Goal: Task Accomplishment & Management: Manage account settings

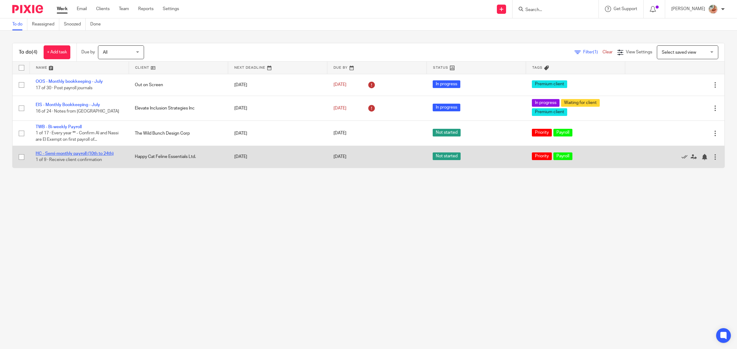
drag, startPoint x: 90, startPoint y: 153, endPoint x: 113, endPoint y: 155, distance: 23.2
click at [90, 153] on link "HC - Semi-monthly payroll (10th to 24th)" at bounding box center [75, 154] width 78 height 4
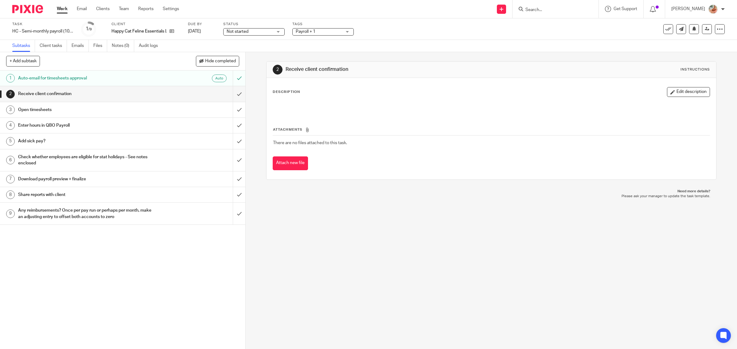
click at [252, 34] on span "Not started" at bounding box center [250, 32] width 46 height 6
click at [247, 52] on span "In progress" at bounding box center [238, 54] width 21 height 4
click at [311, 33] on span "Payroll + 1" at bounding box center [306, 31] width 20 height 4
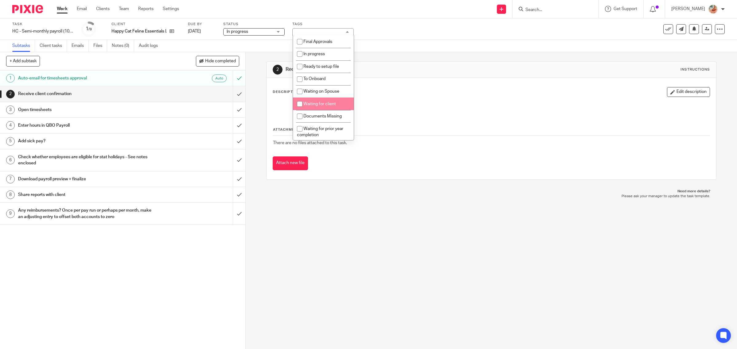
click at [315, 102] on span "Waiting for client" at bounding box center [319, 104] width 33 height 4
checkbox input "true"
click at [398, 103] on div at bounding box center [491, 107] width 443 height 14
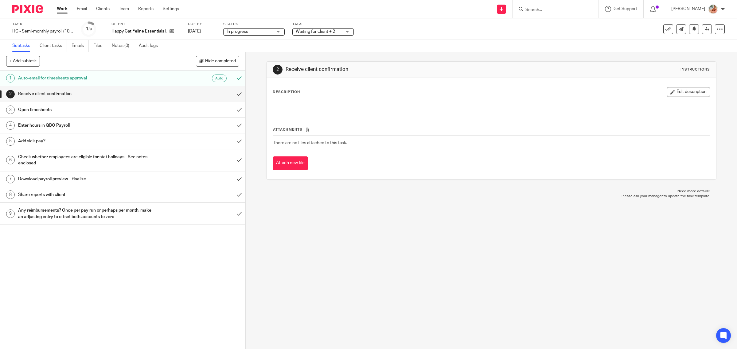
click at [64, 7] on link "Work" at bounding box center [62, 9] width 11 height 6
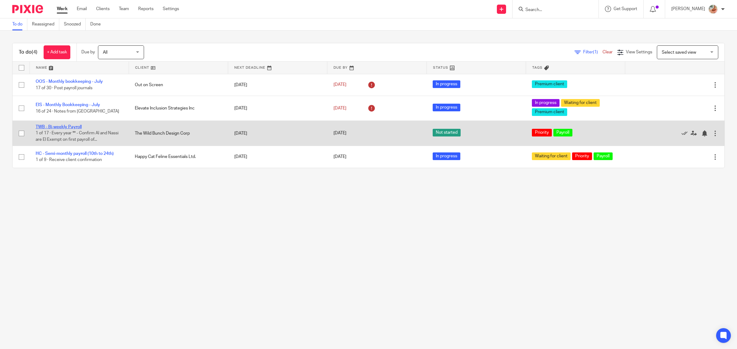
click at [61, 126] on link "TWB - Bi-weekly Payroll" at bounding box center [59, 127] width 46 height 4
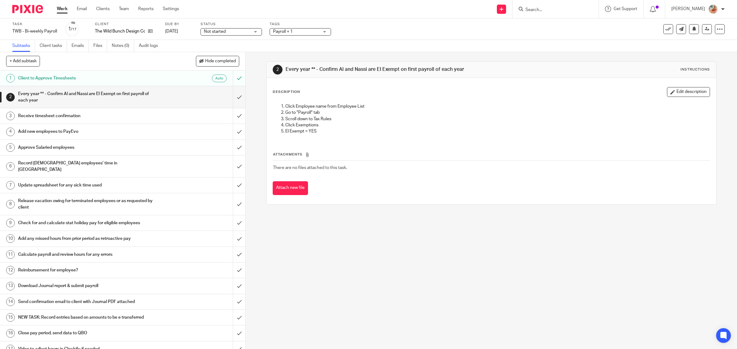
click at [62, 10] on link "Work" at bounding box center [62, 9] width 11 height 6
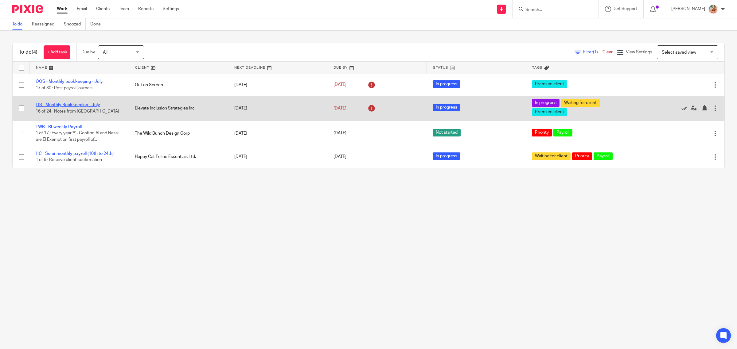
click at [79, 105] on link "EIS - Monthly Bookkeeping - July" at bounding box center [68, 105] width 64 height 4
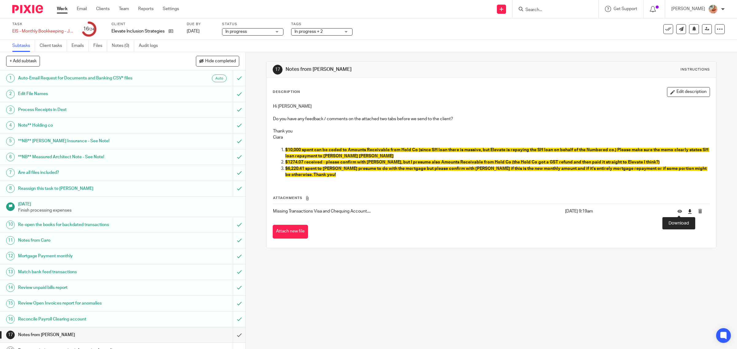
click at [687, 211] on icon at bounding box center [689, 211] width 5 height 5
drag, startPoint x: 276, startPoint y: 155, endPoint x: 357, endPoint y: 156, distance: 80.4
click at [357, 156] on ol "$10,000 spent can be coded to Amounts Receivable from Hold Co (since SH loan th…" at bounding box center [491, 162] width 437 height 31
drag, startPoint x: 492, startPoint y: 162, endPoint x: 621, endPoint y: 162, distance: 128.6
click at [621, 162] on span "$1274.07 received - please confirm with [PERSON_NAME], but I presume also Amoun…" at bounding box center [472, 162] width 374 height 4
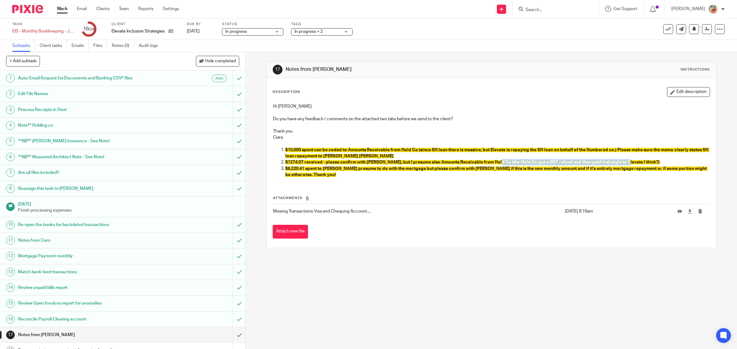
copy span "the Hold Co got a GST refund and then paid it straight to Elevate"
click at [405, 184] on div "Attachments Missing Transactions Visa and Chequing Account.... Aug 25, 2025 9:1…" at bounding box center [491, 211] width 437 height 56
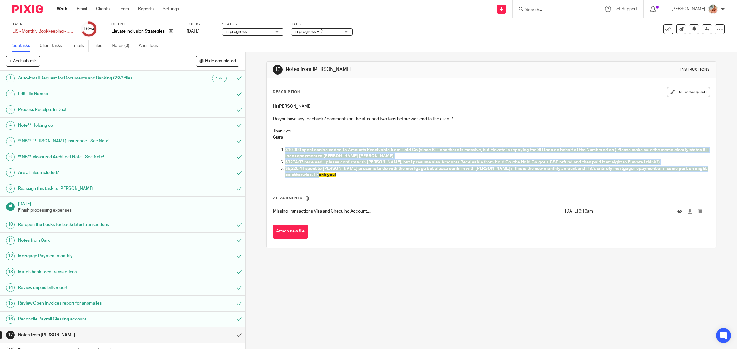
drag, startPoint x: 335, startPoint y: 180, endPoint x: 280, endPoint y: 150, distance: 62.3
click at [280, 150] on div "Hi Gillian Do you have any feedback / comments on the attached two tabs before …" at bounding box center [491, 141] width 443 height 82
copy ol "$10,000 spent can be coded to Amounts Receivable from Hold Co (since SH loan th…"
click at [426, 165] on p "$1274.07 received - please confirm with Natasha, but I presume also Amounts Rec…" at bounding box center [497, 162] width 424 height 6
click at [373, 178] on div "Hi Gillian Do you have any feedback / comments on the attached two tabs before …" at bounding box center [491, 141] width 443 height 82
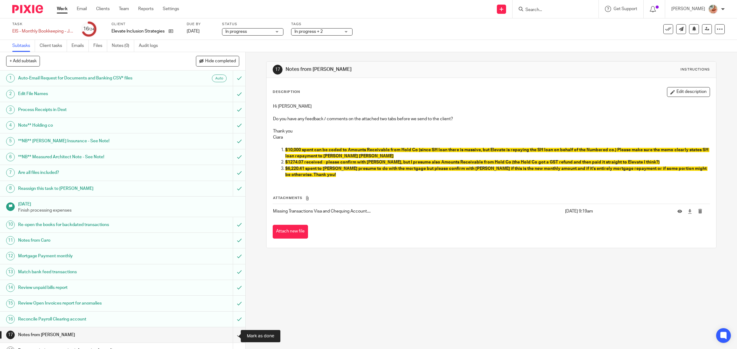
drag, startPoint x: 233, startPoint y: 332, endPoint x: 195, endPoint y: 310, distance: 44.3
click at [233, 332] on input "submit" at bounding box center [122, 334] width 245 height 15
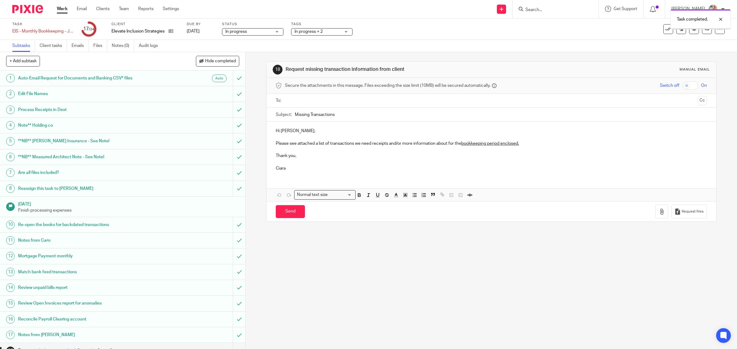
click at [294, 102] on input "text" at bounding box center [491, 100] width 408 height 7
click at [527, 145] on p "Please see attached a list of transactions we need receipts and/or more informa…" at bounding box center [491, 145] width 431 height 6
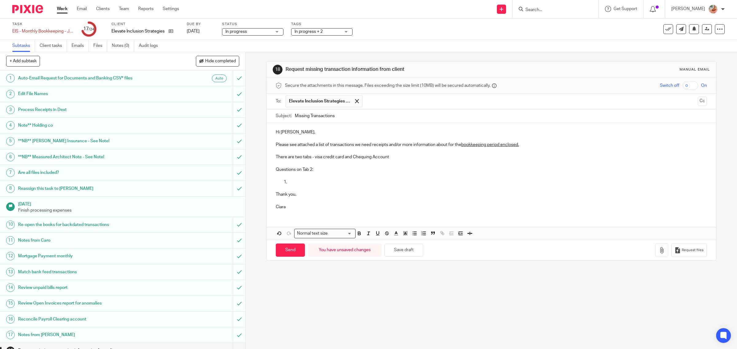
click at [313, 170] on p "Questions on Tab 2:" at bounding box center [491, 170] width 431 height 6
click at [291, 184] on p at bounding box center [497, 182] width 419 height 6
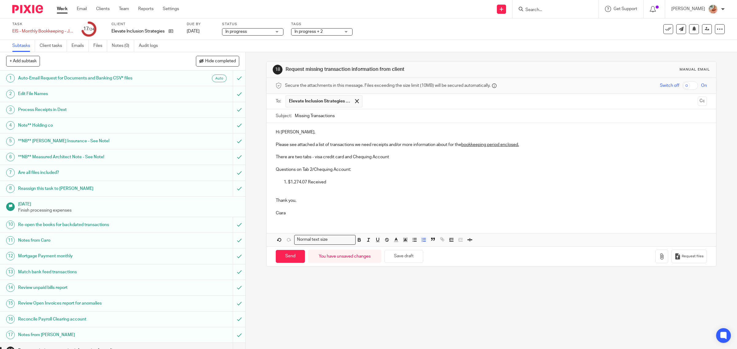
click at [295, 187] on p at bounding box center [497, 188] width 419 height 6
click at [289, 192] on p at bounding box center [491, 195] width 431 height 6
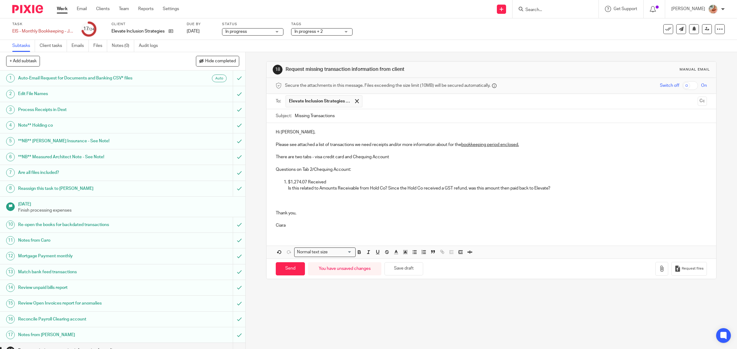
click at [284, 198] on p at bounding box center [491, 195] width 431 height 6
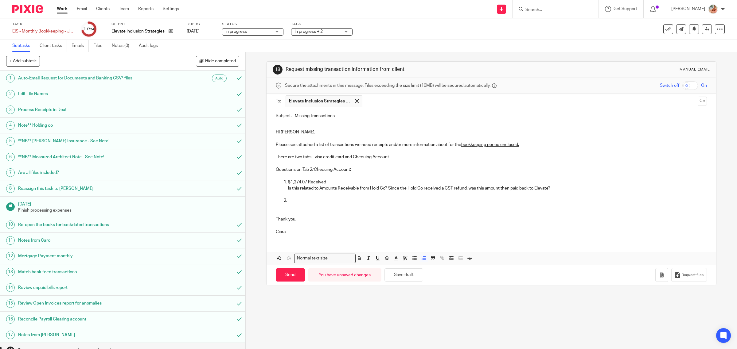
click at [301, 203] on p at bounding box center [497, 201] width 419 height 6
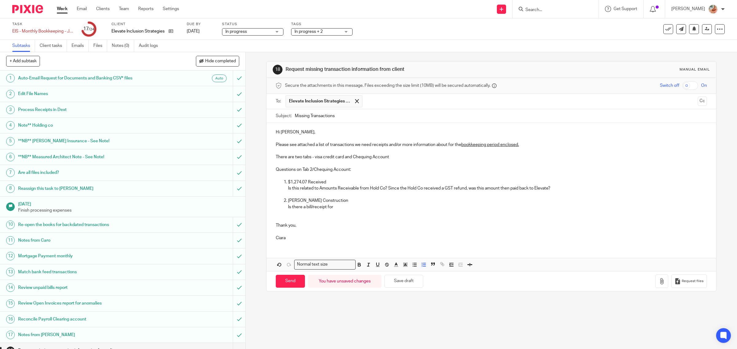
click at [288, 201] on p "Patrick Powers Construction" at bounding box center [497, 201] width 419 height 6
click at [289, 202] on p "$2166.08 Patrick Powers Construction" at bounding box center [497, 201] width 419 height 6
click at [336, 209] on p "Is there a bill/receipt for" at bounding box center [497, 207] width 419 height 6
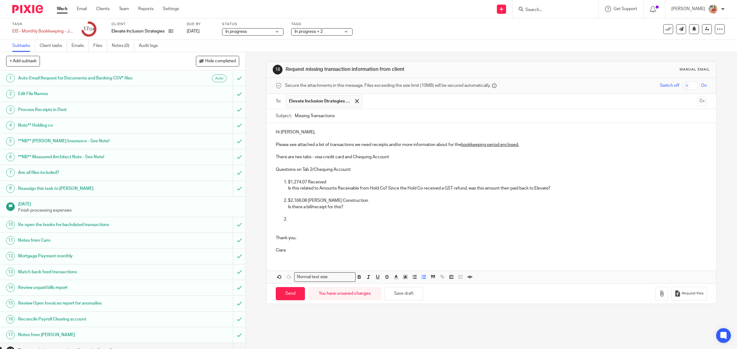
click at [297, 217] on p at bounding box center [497, 219] width 419 height 6
click at [307, 203] on p "$2,166.08 Patrick Powers Construction" at bounding box center [497, 201] width 419 height 6
click at [306, 181] on p "$1,274.07 Received" at bounding box center [497, 182] width 419 height 6
click at [332, 224] on p at bounding box center [491, 226] width 431 height 6
click at [288, 219] on li "$6,220.41 / Spent" at bounding box center [497, 219] width 419 height 6
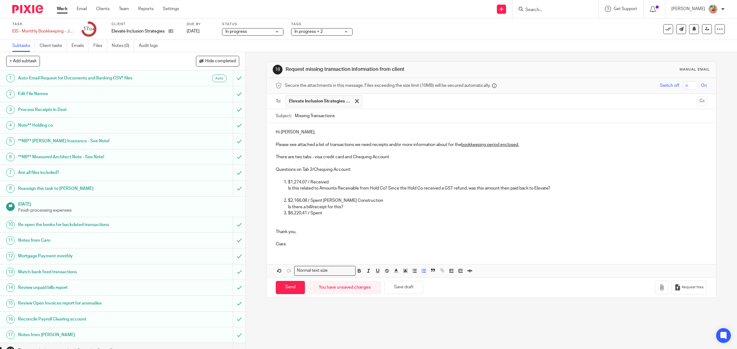
click at [355, 204] on p "$2,166.08 / Spent Patrick Powers Construction" at bounding box center [497, 201] width 419 height 6
click at [354, 208] on p "Is there a bill/receipt for this?" at bounding box center [497, 207] width 419 height 6
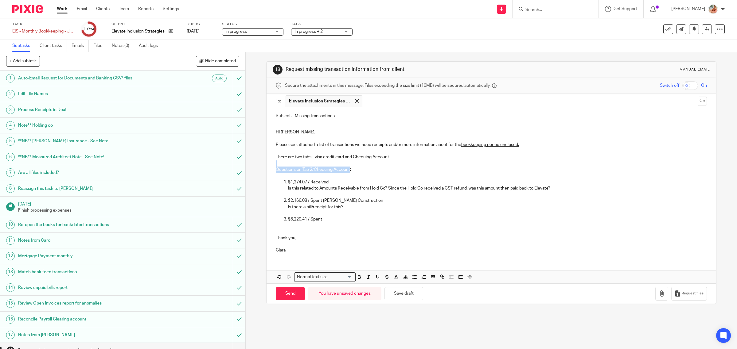
drag, startPoint x: 343, startPoint y: 169, endPoint x: 260, endPoint y: 166, distance: 82.3
click at [260, 166] on div "18 Request missing transaction information from client Manual email Secure the …" at bounding box center [491, 200] width 491 height 297
click at [358, 277] on icon "button" at bounding box center [359, 277] width 2 height 2
click at [354, 246] on p at bounding box center [491, 244] width 431 height 6
drag, startPoint x: 389, startPoint y: 162, endPoint x: 273, endPoint y: 159, distance: 115.1
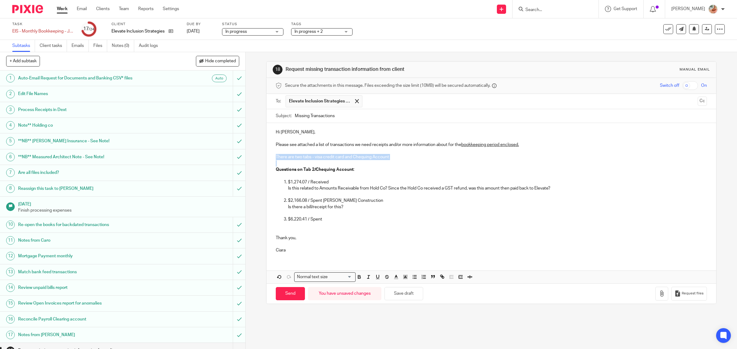
click at [272, 159] on div "Hi Natasha, Please see attached a list of transactions we need receipts and/or …" at bounding box center [491, 190] width 450 height 135
click at [367, 278] on icon "button" at bounding box center [369, 277] width 6 height 6
click at [358, 235] on p at bounding box center [491, 232] width 431 height 6
drag, startPoint x: 293, startPoint y: 160, endPoint x: 309, endPoint y: 159, distance: 16.0
click at [309, 159] on em "There are two tabs - visa credit card and Chequing Account" at bounding box center [332, 157] width 113 height 4
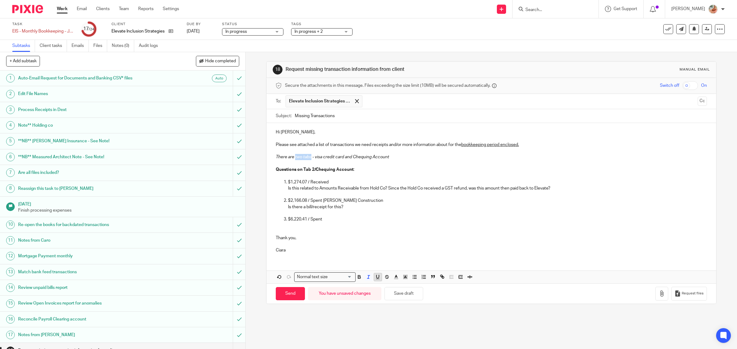
click at [375, 277] on icon "button" at bounding box center [378, 277] width 6 height 6
click at [385, 244] on p at bounding box center [491, 244] width 431 height 6
click at [276, 170] on strong "Questions on Tab 2/Chequing Account" at bounding box center [315, 170] width 78 height 4
click at [346, 117] on input "Missing Transactions" at bounding box center [501, 116] width 412 height 14
type input "Missing Transactions"
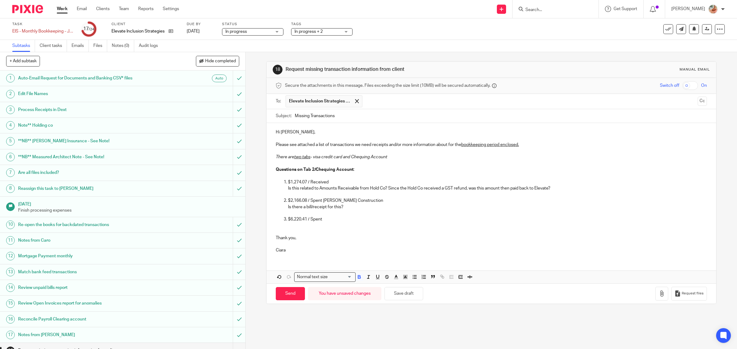
click at [328, 220] on p "$6,220.41 / Spent" at bounding box center [497, 219] width 419 height 6
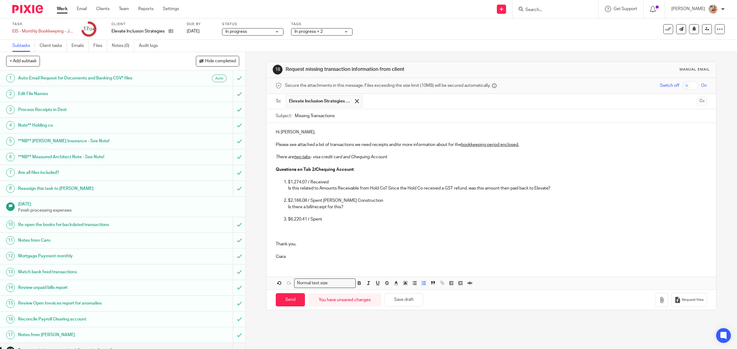
drag, startPoint x: 288, startPoint y: 227, endPoint x: 322, endPoint y: 229, distance: 34.1
click at [288, 227] on p at bounding box center [497, 226] width 419 height 6
click at [380, 225] on p "Does this relate to the Mortage? Is it entirely mortage? Or is a portion of it …" at bounding box center [497, 226] width 419 height 6
drag, startPoint x: 419, startPoint y: 235, endPoint x: 445, endPoint y: 232, distance: 26.3
click at [420, 235] on p at bounding box center [491, 232] width 431 height 6
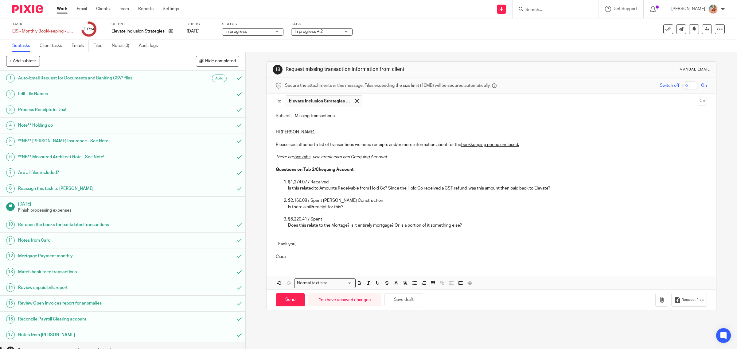
click at [474, 229] on p at bounding box center [491, 232] width 431 height 6
click at [475, 225] on p "Does this relate to the Mortage? Is it entirely mortgage? Or is a portion of it…" at bounding box center [497, 226] width 419 height 6
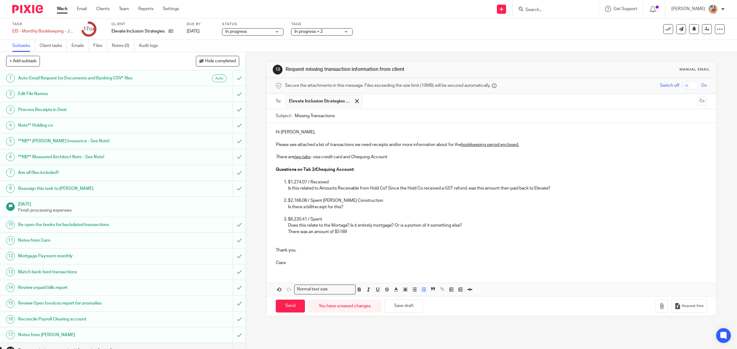
click at [339, 235] on p "There was an amount of $5189" at bounding box center [497, 232] width 419 height 6
click at [347, 233] on p "There was an amount of $5,189" at bounding box center [497, 232] width 419 height 6
click at [360, 232] on p "There was an amount of $5,189." at bounding box center [497, 232] width 419 height 6
click at [383, 233] on p "There was an amount of $5,189.37 that was paid" at bounding box center [497, 232] width 419 height 6
drag, startPoint x: 339, startPoint y: 226, endPoint x: 346, endPoint y: 230, distance: 7.8
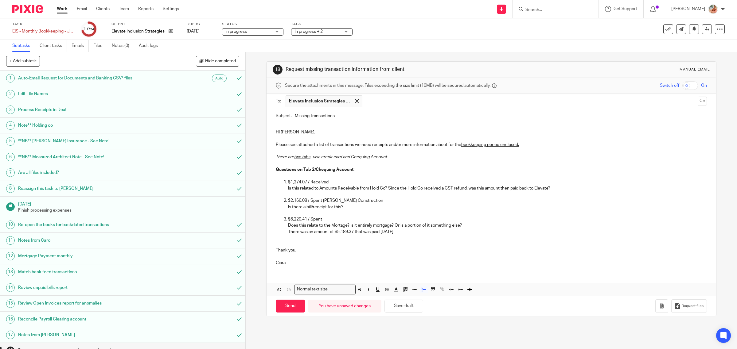
click at [339, 226] on p "Does this relate to the Mortage? Is it entirely mortgage? Or is a portion of it…" at bounding box center [497, 226] width 419 height 6
drag, startPoint x: 394, startPoint y: 226, endPoint x: 352, endPoint y: 227, distance: 42.7
click at [352, 227] on p "Does this relate to the Mortgage? Is it entirely mortgage? Or is a portion of i…" at bounding box center [497, 226] width 419 height 6
drag, startPoint x: 371, startPoint y: 226, endPoint x: 387, endPoint y: 226, distance: 16.6
click at [387, 226] on p "Does this relate to the Mortgage? Or is a portion of it something else?" at bounding box center [497, 226] width 419 height 6
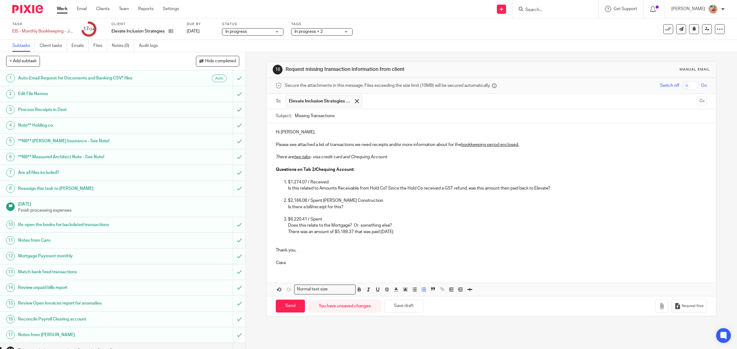
click at [358, 227] on p "Does this relate to the Mortgage? Or something else?" at bounding box center [497, 226] width 419 height 6
click at [354, 226] on p "Does this relate to the Mortgage? Or something else?" at bounding box center [497, 226] width 419 height 6
click at [352, 226] on p "Does this relate to the Mortgage? Or something else?" at bounding box center [497, 226] width 419 height 6
click at [405, 234] on p "There was an amount of $5,189.37 that was paid July 16th" at bounding box center [497, 232] width 419 height 6
click at [309, 232] on p "There was an amount of $5,189.37 that was paid July 16th that relates to the mo…" at bounding box center [497, 232] width 419 height 6
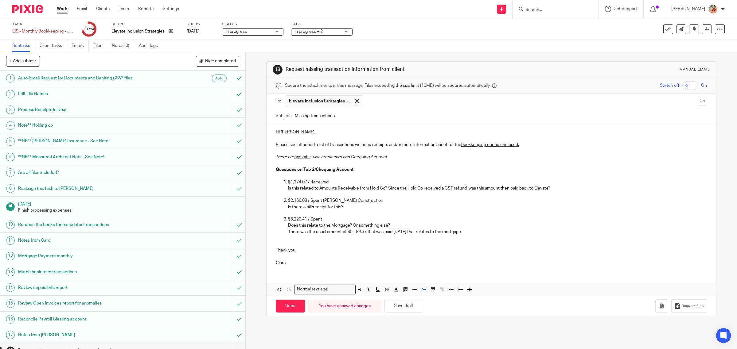
click at [390, 226] on p "Does this relate to the Mortgage? Or something else?" at bounding box center [497, 226] width 419 height 6
drag, startPoint x: 325, startPoint y: 219, endPoint x: 287, endPoint y: 219, distance: 38.4
click at [288, 219] on p "$6,220.41 / Spent" at bounding box center [497, 219] width 419 height 6
click at [328, 175] on p at bounding box center [491, 176] width 431 height 6
drag, startPoint x: 351, startPoint y: 169, endPoint x: 262, endPoint y: 167, distance: 89.3
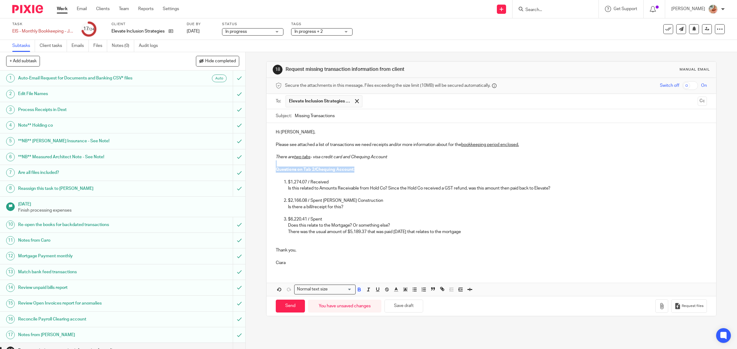
click at [262, 167] on div "18 Request missing transaction information from client Manual email Secure the …" at bounding box center [491, 200] width 491 height 297
click at [308, 192] on p "Is this related to Amounts Receivable from Hold Co? Since the Hold Co received …" at bounding box center [497, 188] width 419 height 6
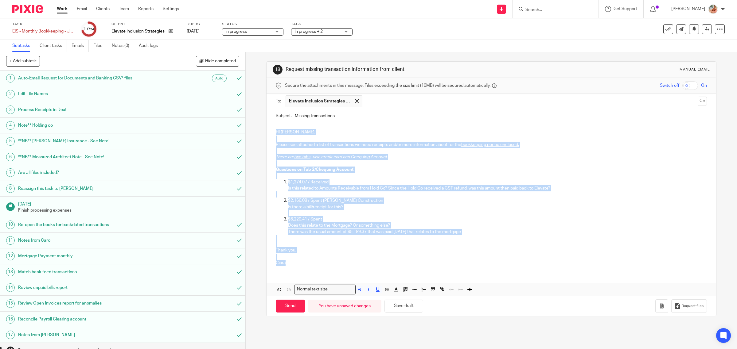
drag, startPoint x: 288, startPoint y: 264, endPoint x: 254, endPoint y: 128, distance: 139.9
click at [254, 128] on div "18 Request missing transaction information from client Manual email Secure the …" at bounding box center [491, 200] width 491 height 297
copy div "Hi Natasha, Please see attached a list of transactions we need receipts and/or …"
click at [658, 308] on icon "button" at bounding box center [661, 306] width 6 height 6
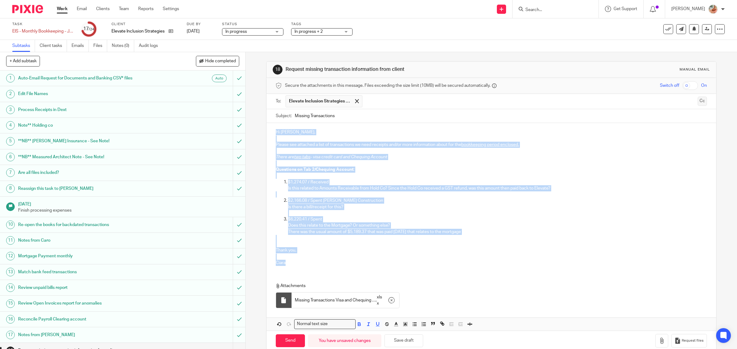
click at [697, 104] on button "Cc" at bounding box center [701, 101] width 9 height 9
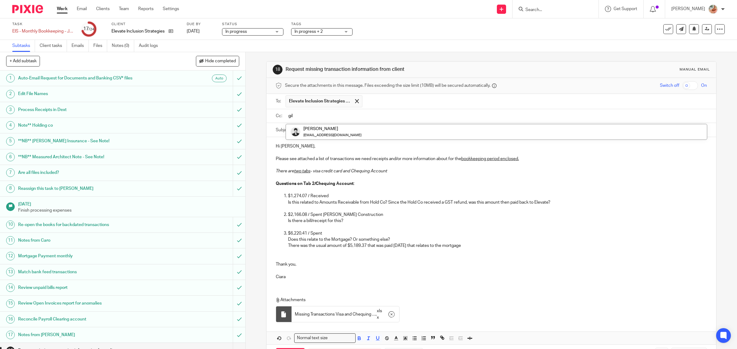
type input "gil"
click at [357, 132] on input "Missing Transactions" at bounding box center [501, 132] width 412 height 14
type input "Missing Transactions / Questions included (July 2025 Books)"
drag, startPoint x: 393, startPoint y: 174, endPoint x: 261, endPoint y: 175, distance: 132.3
click at [261, 175] on div "18 Request missing transaction information from client Manual email Secure the …" at bounding box center [491, 200] width 491 height 297
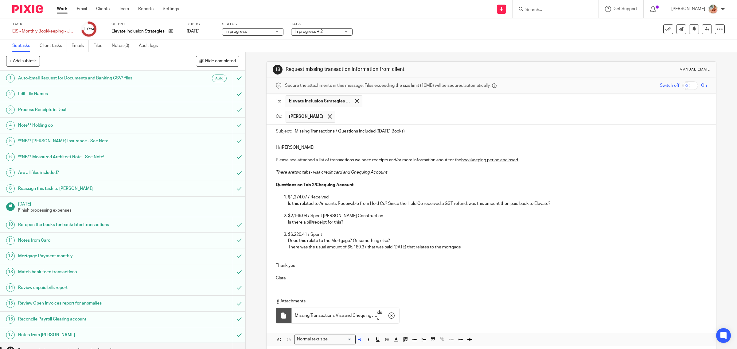
click at [323, 187] on strong "Questions on Tab 2/Chequing Account" at bounding box center [315, 185] width 78 height 4
click at [310, 172] on em "There are two tabs - visa credit card and Chequing Account" at bounding box center [331, 172] width 111 height 4
click at [294, 261] on p at bounding box center [491, 260] width 431 height 6
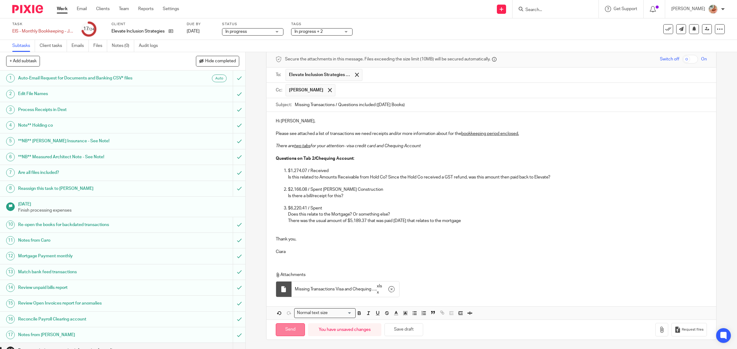
click at [288, 328] on input "Send" at bounding box center [290, 329] width 29 height 13
type input "Sent"
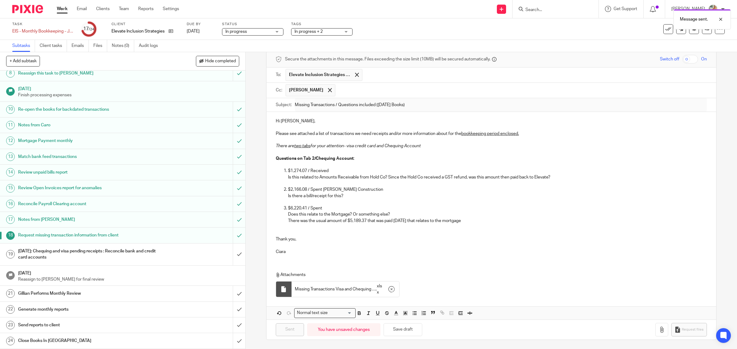
scroll to position [117, 0]
click at [120, 253] on h1 "Aug 25th: Chequing and visa pending receipts : Reconcile bank and credit card a…" at bounding box center [87, 255] width 139 height 16
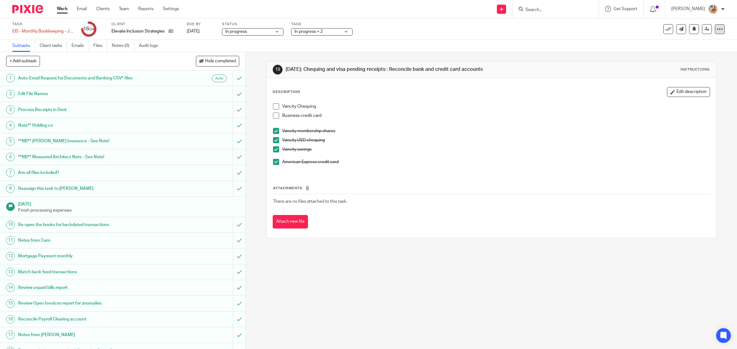
click at [716, 28] on icon at bounding box center [719, 29] width 6 height 6
click at [683, 54] on link "Advanced task editor" at bounding box center [694, 53] width 41 height 4
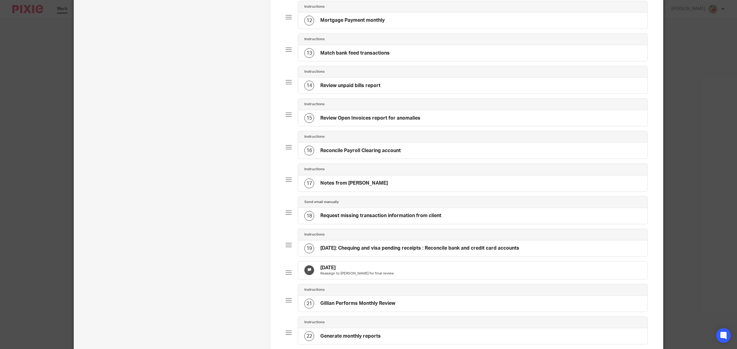
scroll to position [499, 0]
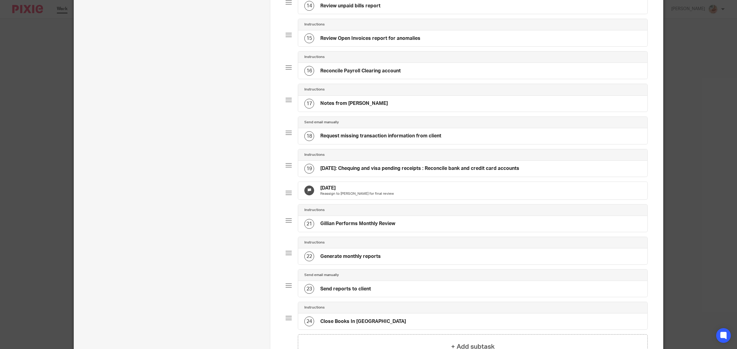
click at [363, 172] on h4 "[DATE]: Chequing and visa pending receipts : Reconcile bank and credit card acc…" at bounding box center [419, 168] width 199 height 6
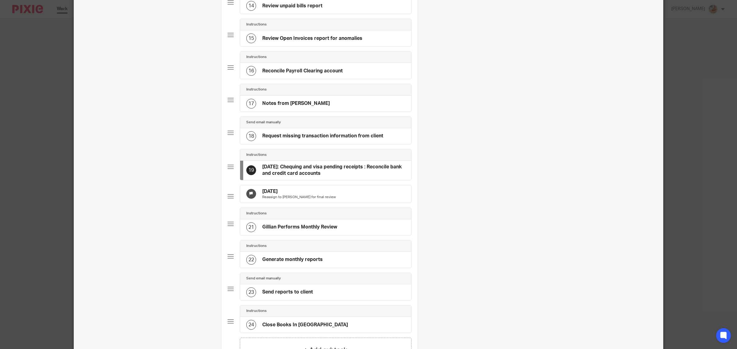
scroll to position [0, 0]
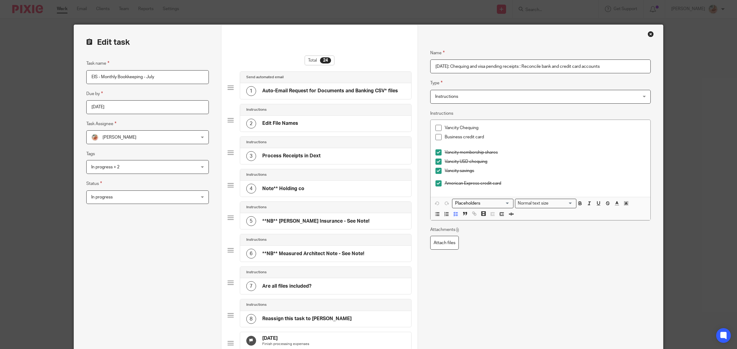
click at [447, 66] on input "[DATE]: Chequing and visa pending receipts : Reconcile bank and credit card acc…" at bounding box center [540, 67] width 220 height 14
drag, startPoint x: 445, startPoint y: 68, endPoint x: 448, endPoint y: 75, distance: 7.4
click at [445, 68] on input "Aug 25th: Chequing and visa pending receipts : Reconcile bank and credit card a…" at bounding box center [540, 67] width 220 height 14
click at [521, 64] on input "Aug 26th: Chequing and visa pending receipts : Reconcile bank and credit card a…" at bounding box center [540, 67] width 220 height 14
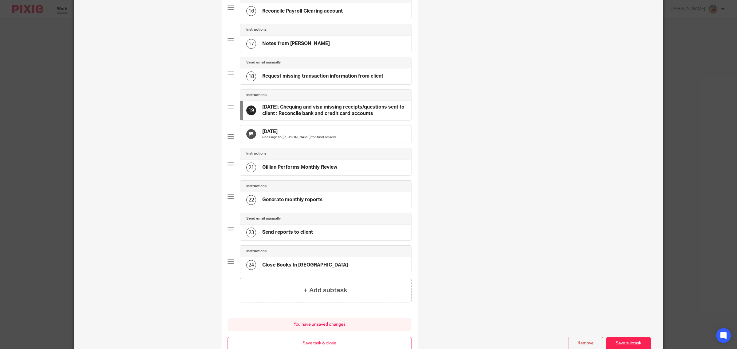
scroll to position [615, 0]
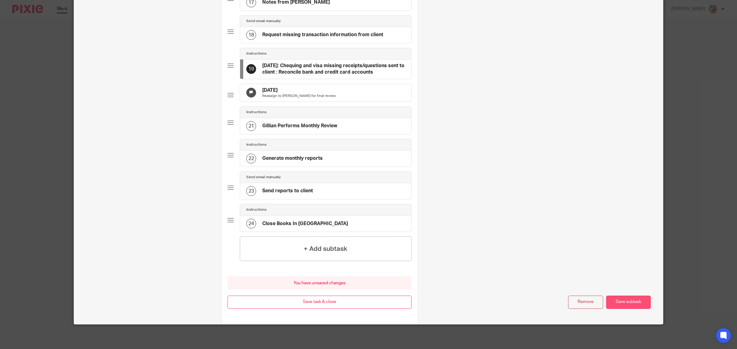
type input "[DATE]: Chequing and visa missing receipts/questions sent to client : Reconcile…"
click at [629, 304] on button "Save subtask" at bounding box center [628, 302] width 45 height 13
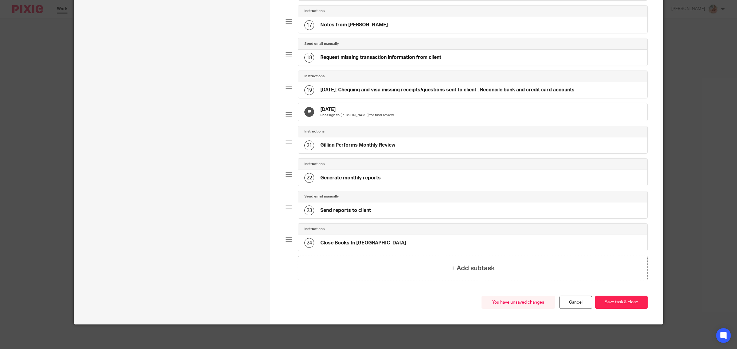
scroll to position [593, 0]
click at [619, 300] on button "Save task & close" at bounding box center [621, 302] width 52 height 13
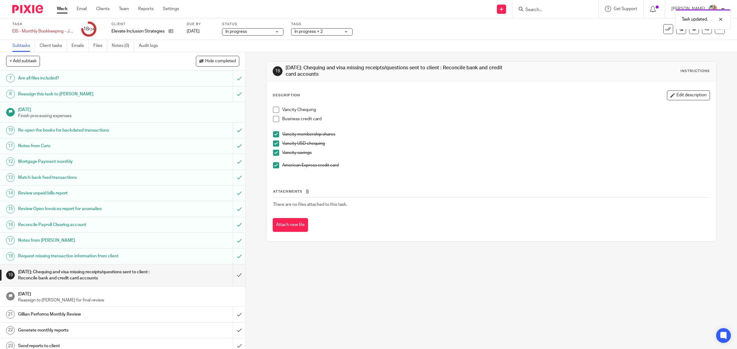
scroll to position [117, 0]
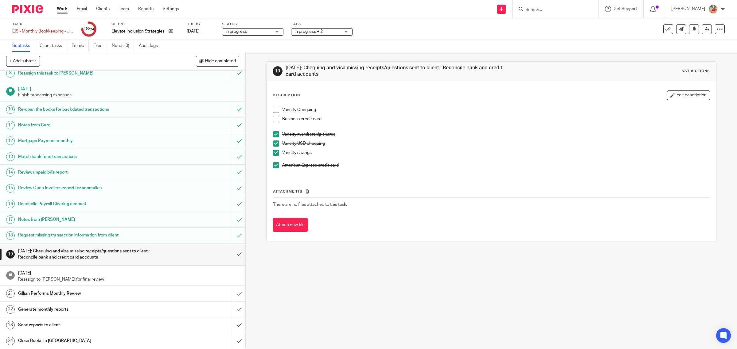
click at [306, 30] on span "In progress + 2" at bounding box center [308, 31] width 28 height 4
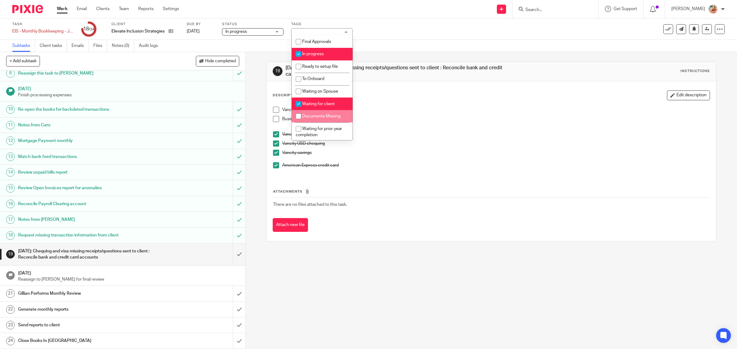
click at [304, 118] on input "checkbox" at bounding box center [299, 116] width 12 height 12
checkbox input "true"
click at [316, 89] on span "Waiting on Spouse" at bounding box center [320, 91] width 36 height 4
checkbox input "false"
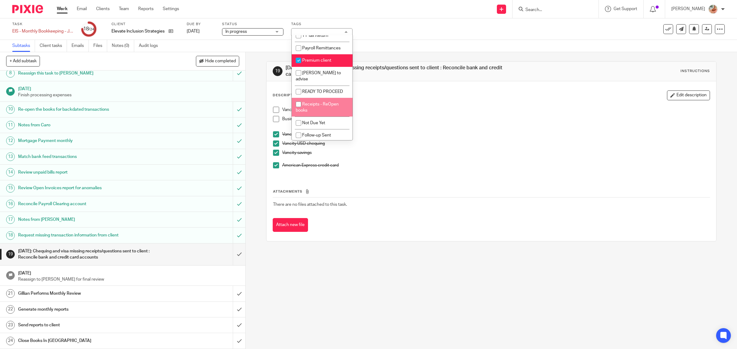
scroll to position [149, 0]
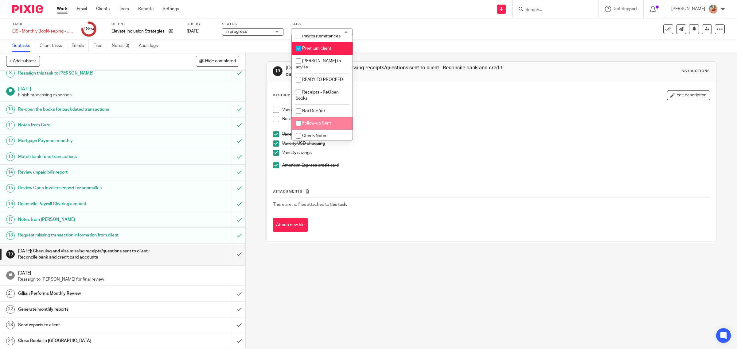
click at [312, 119] on li "Follow-up Sent" at bounding box center [322, 123] width 61 height 13
checkbox input "true"
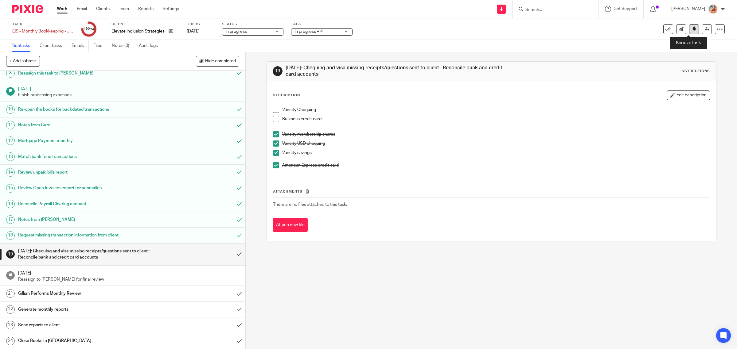
click at [689, 29] on button at bounding box center [694, 29] width 10 height 10
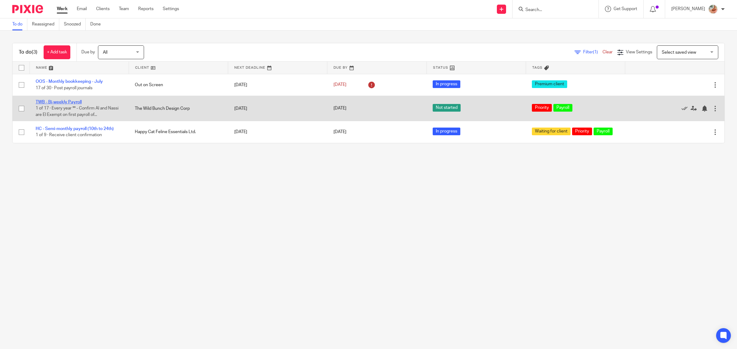
click at [69, 102] on link "TWB - Bi-weekly Payroll" at bounding box center [59, 102] width 46 height 4
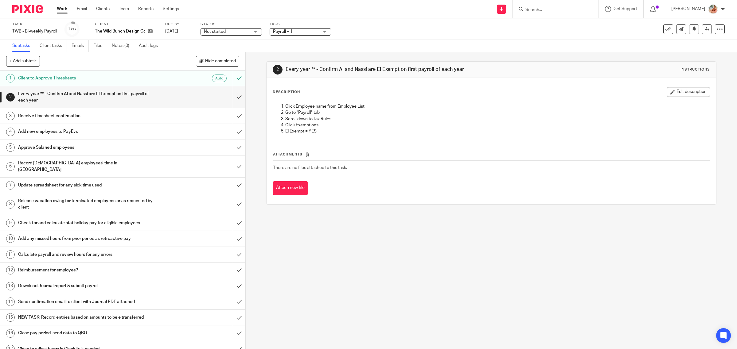
click at [65, 10] on link "Work" at bounding box center [62, 9] width 11 height 6
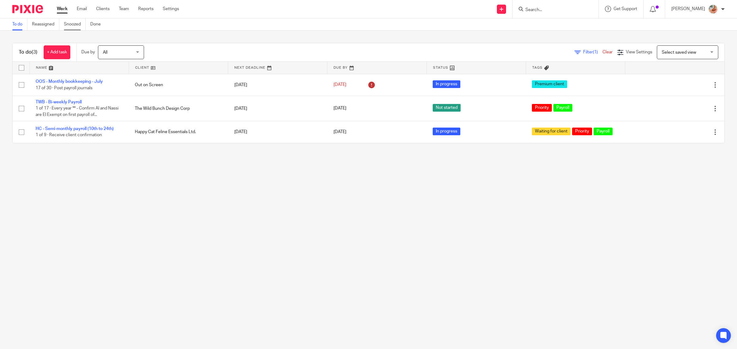
click at [71, 24] on link "Snoozed" at bounding box center [75, 24] width 22 height 12
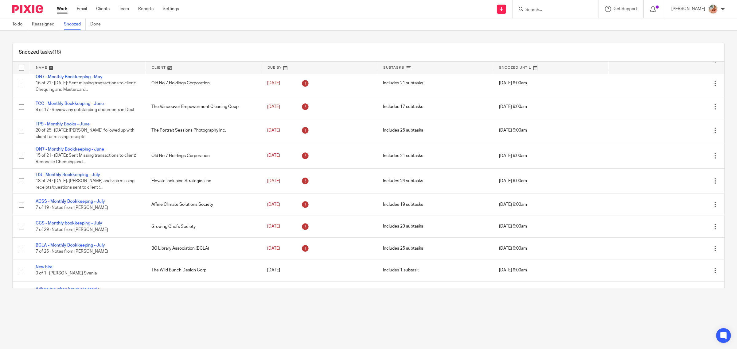
scroll to position [200, 0]
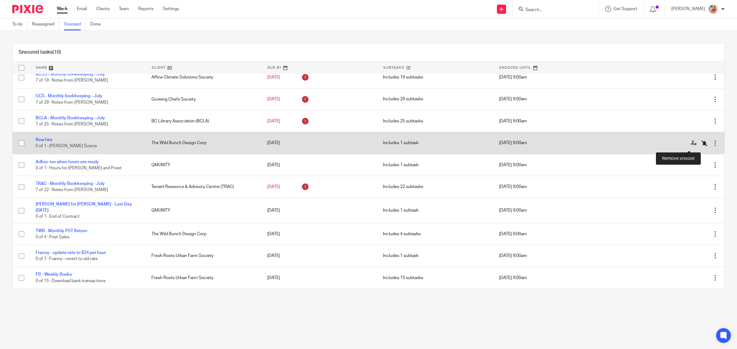
click at [701, 146] on icon at bounding box center [704, 143] width 6 height 6
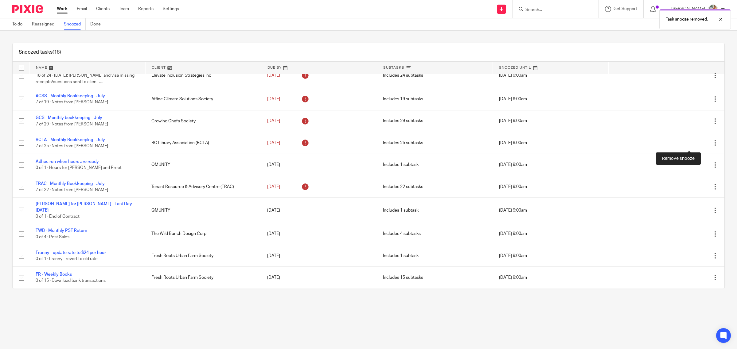
scroll to position [178, 0]
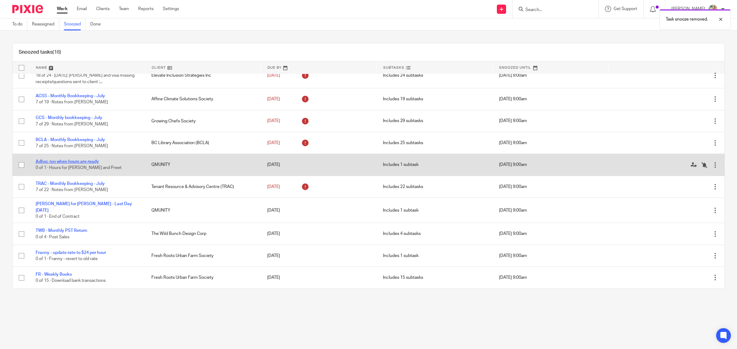
click at [95, 164] on link "Adhoc run when hours are ready" at bounding box center [67, 162] width 63 height 4
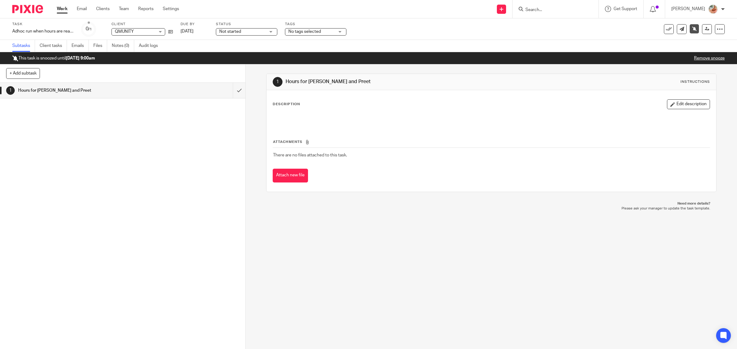
drag, startPoint x: 681, startPoint y: 107, endPoint x: 481, endPoint y: 109, distance: 199.5
click at [681, 107] on button "Edit description" at bounding box center [688, 104] width 43 height 10
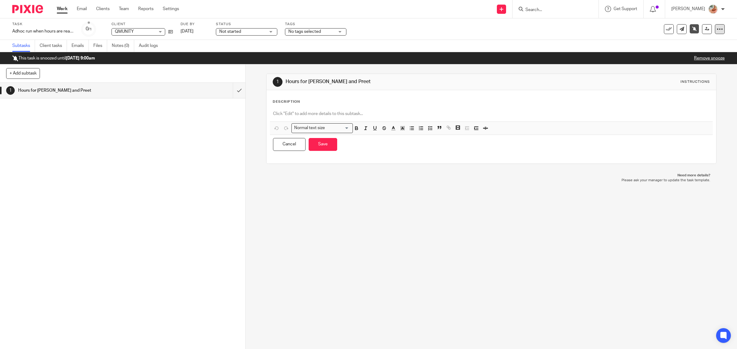
click at [716, 28] on icon at bounding box center [719, 29] width 6 height 6
click at [690, 54] on span "Apply existing template" at bounding box center [692, 53] width 45 height 4
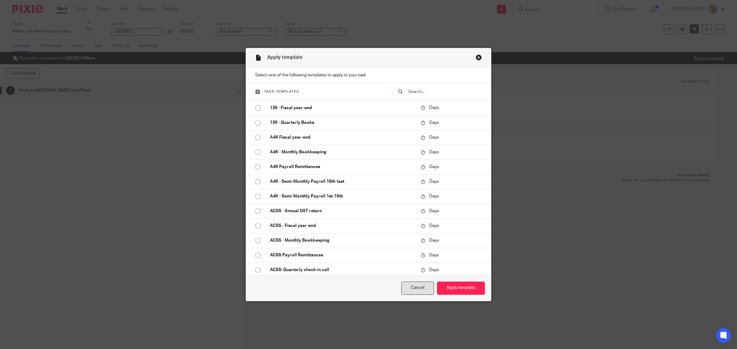
click at [413, 291] on button "Cancel" at bounding box center [417, 288] width 33 height 13
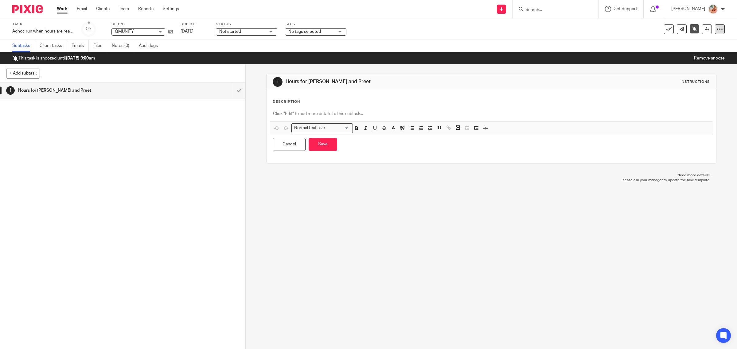
click at [716, 30] on icon at bounding box center [719, 29] width 6 height 6
click at [691, 62] on link "Advanced task editor" at bounding box center [690, 62] width 41 height 4
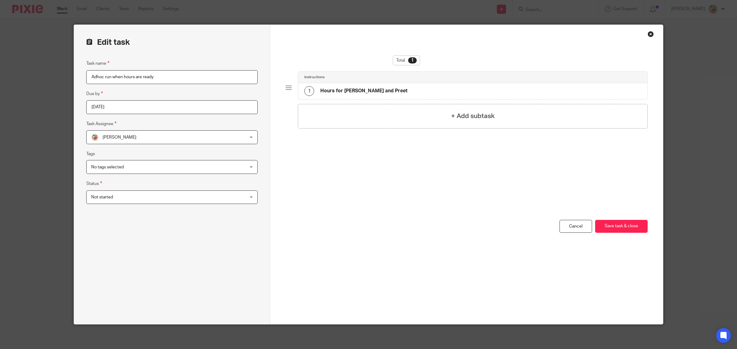
click at [342, 90] on h4 "Hours for [PERSON_NAME] and Preet" at bounding box center [363, 91] width 87 height 6
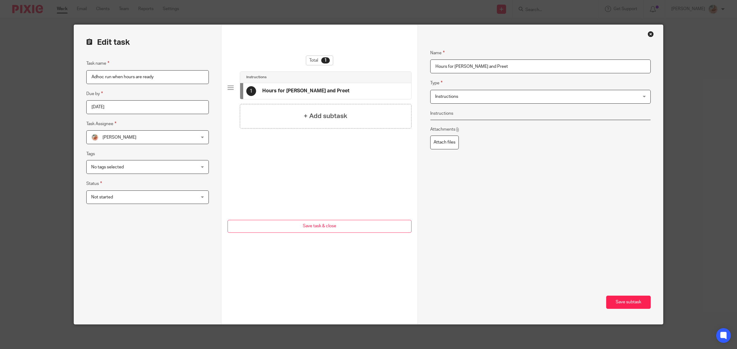
click at [451, 79] on div "Name Hours for [PERSON_NAME] and Preet Type Instructions Instructions Instructi…" at bounding box center [540, 101] width 220 height 122
drag, startPoint x: 451, startPoint y: 67, endPoint x: 412, endPoint y: 70, distance: 39.1
click at [412, 70] on form "Edit task Task name Adhoc run when hours are ready Due by [DATE] Task Assignee …" at bounding box center [368, 175] width 589 height 300
drag, startPoint x: 461, startPoint y: 66, endPoint x: 451, endPoint y: 65, distance: 9.9
click at [451, 65] on input "Hours for [PERSON_NAME] and Preet" at bounding box center [540, 67] width 220 height 14
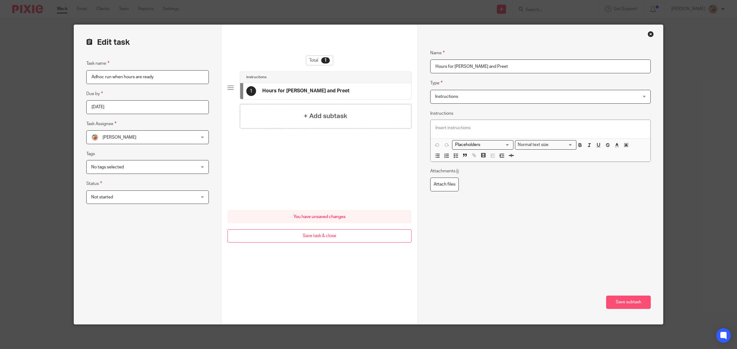
type input "Hours for [PERSON_NAME] and Preet"
click at [626, 303] on button "Save subtask" at bounding box center [628, 302] width 45 height 13
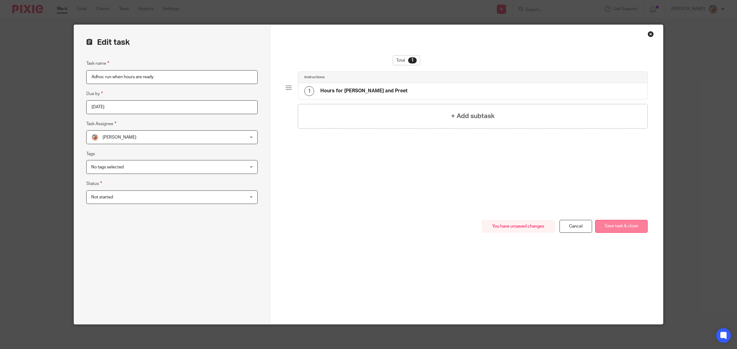
click at [606, 223] on button "Save task & close" at bounding box center [621, 226] width 52 height 13
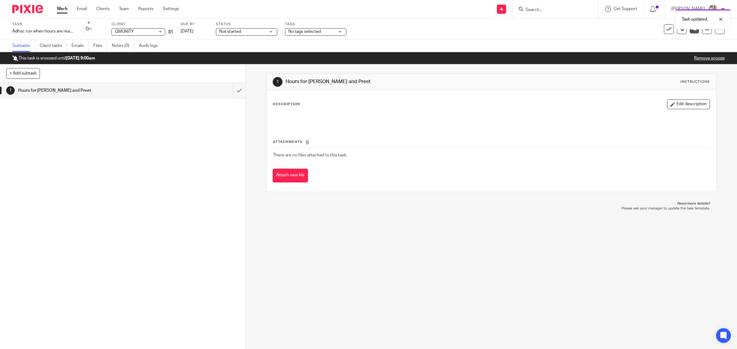
click at [60, 10] on link "Work" at bounding box center [62, 9] width 11 height 6
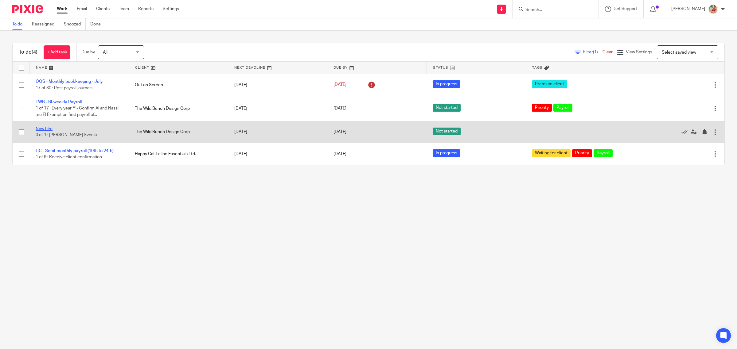
drag, startPoint x: 47, startPoint y: 129, endPoint x: 257, endPoint y: 182, distance: 216.5
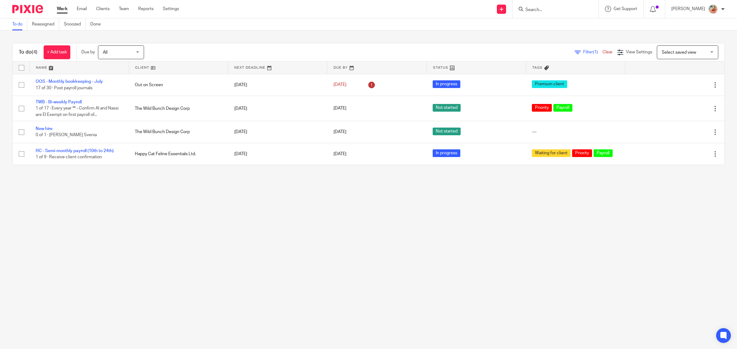
click at [47, 128] on link "New hire" at bounding box center [44, 129] width 17 height 4
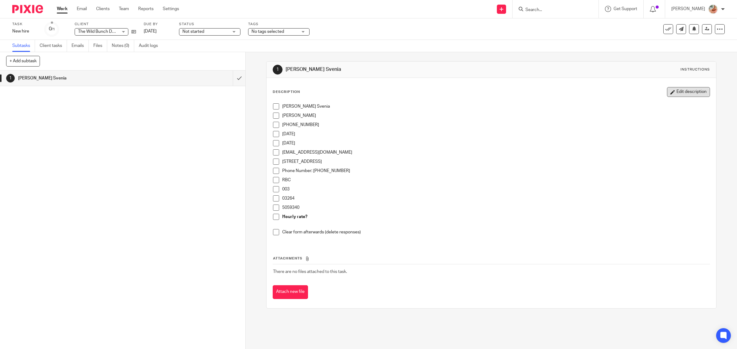
click at [680, 91] on button "Edit description" at bounding box center [688, 92] width 43 height 10
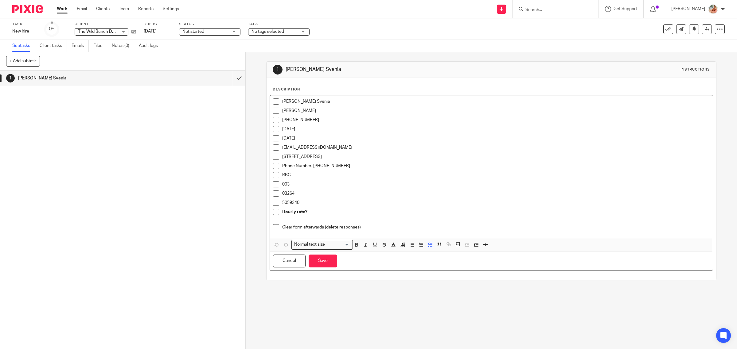
click at [315, 208] on div "5059340" at bounding box center [496, 204] width 428 height 9
click at [307, 212] on p "Hourly rate?" at bounding box center [496, 212] width 428 height 6
click at [282, 229] on p "Clear form afterwards (delete responses)" at bounding box center [496, 227] width 428 height 6
click at [276, 229] on span at bounding box center [276, 227] width 6 height 6
click at [325, 267] on button "Save" at bounding box center [322, 261] width 29 height 13
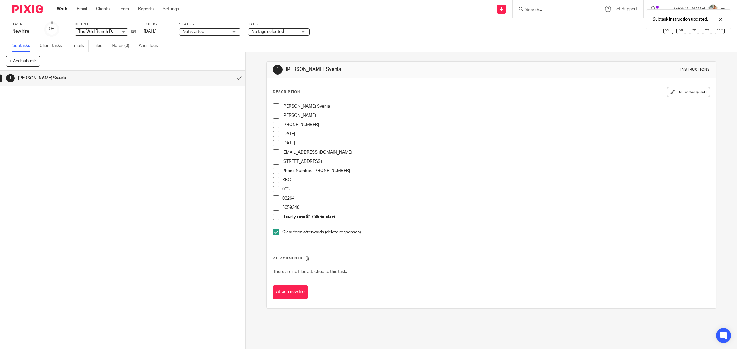
click at [677, 94] on button "Edit description" at bounding box center [688, 92] width 43 height 10
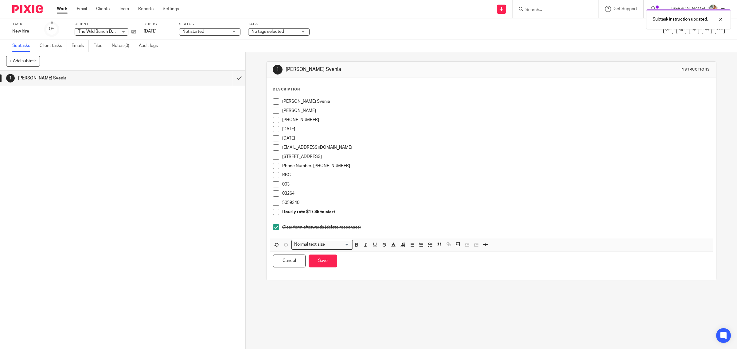
click at [278, 100] on li "Cheuk Wing Svenia" at bounding box center [491, 103] width 437 height 9
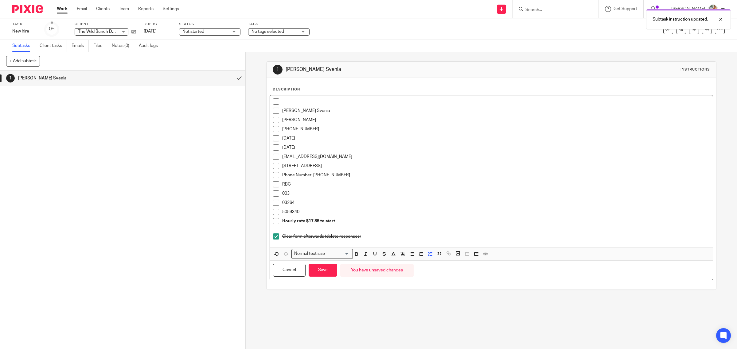
click at [285, 100] on p at bounding box center [496, 102] width 428 height 6
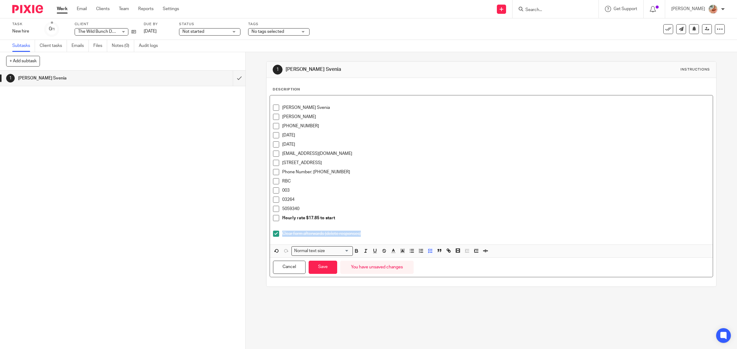
drag, startPoint x: 367, startPoint y: 232, endPoint x: 266, endPoint y: 234, distance: 101.6
click at [266, 234] on div "Description Cheuk Wing Svenia Chung 966-173-221 Apr 18, 1996 Aug 26, 2025 wingc…" at bounding box center [491, 182] width 450 height 209
click at [292, 101] on p at bounding box center [491, 102] width 437 height 6
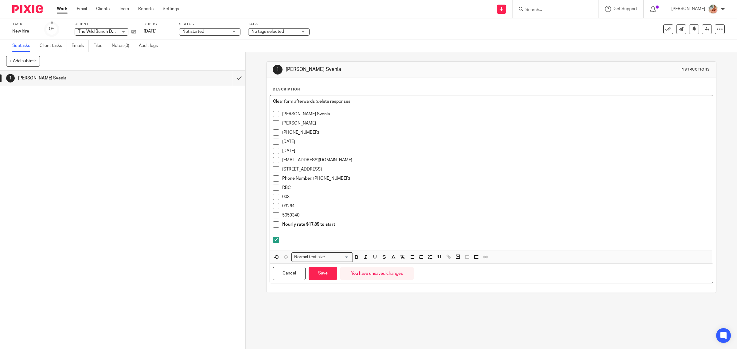
click at [273, 100] on p "Clear form afterwards (delete responses)" at bounding box center [491, 102] width 437 height 6
click at [427, 257] on icon "button" at bounding box center [430, 257] width 6 height 6
click at [274, 100] on span at bounding box center [276, 102] width 6 height 6
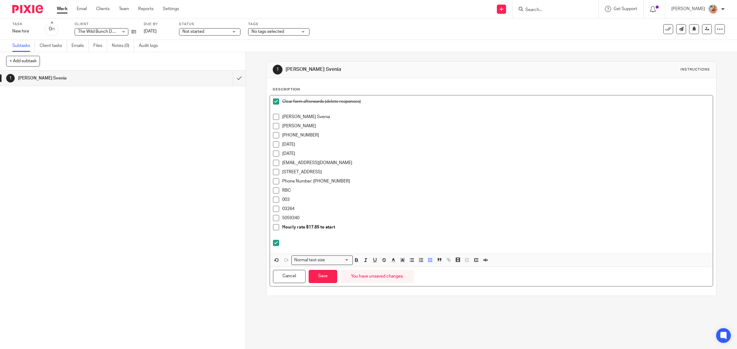
click at [289, 245] on p at bounding box center [496, 243] width 428 height 6
click at [296, 109] on p at bounding box center [491, 111] width 437 height 6
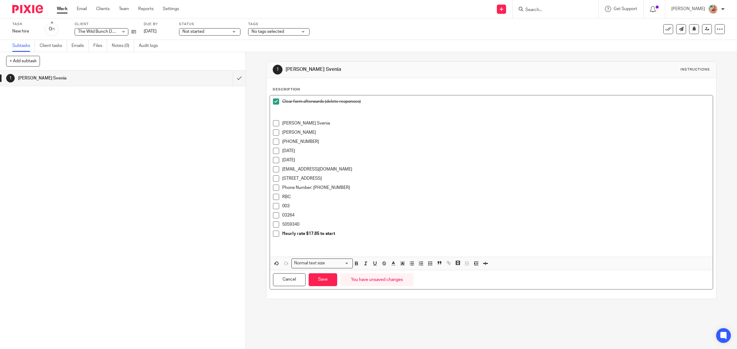
click at [292, 111] on p at bounding box center [491, 111] width 437 height 6
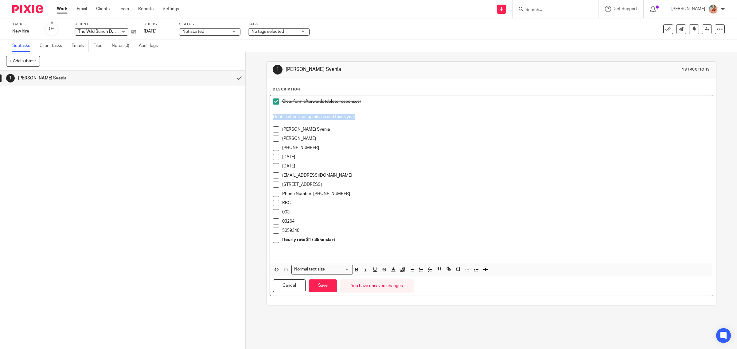
drag, startPoint x: 380, startPoint y: 117, endPoint x: 224, endPoint y: 117, distance: 155.9
click at [224, 117] on div "+ Add subtask Cancel + Add 1 Cheuk Wing Svenia Apply template Select one of the…" at bounding box center [368, 200] width 737 height 297
click at [401, 271] on icon "button" at bounding box center [403, 270] width 6 height 6
click at [443, 279] on li "color:#FDA1FF" at bounding box center [444, 278] width 5 height 5
click at [382, 209] on ul "Cheuk Wing Svenia Chung 966-173-221 Apr 18, 1996 Aug 26, 2025 wingchungg@gmail.…" at bounding box center [491, 186] width 437 height 120
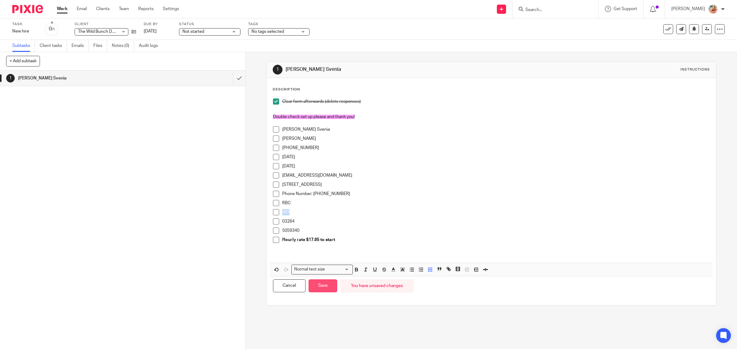
click at [324, 281] on button "Save" at bounding box center [322, 286] width 29 height 13
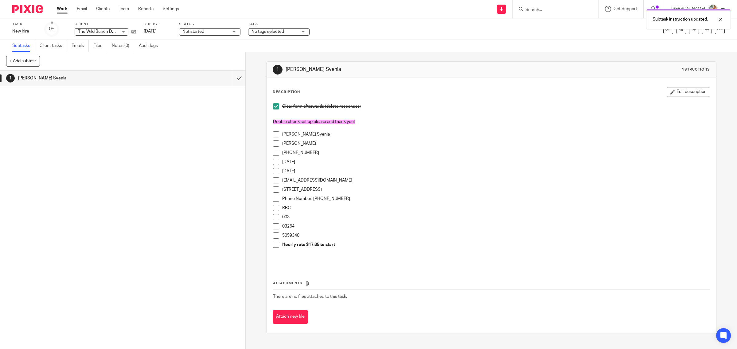
click at [678, 85] on div "Description Edit description Clear form afterwards (delete responses) Double ch…" at bounding box center [491, 205] width 450 height 255
click at [675, 93] on button "Edit description" at bounding box center [688, 92] width 43 height 10
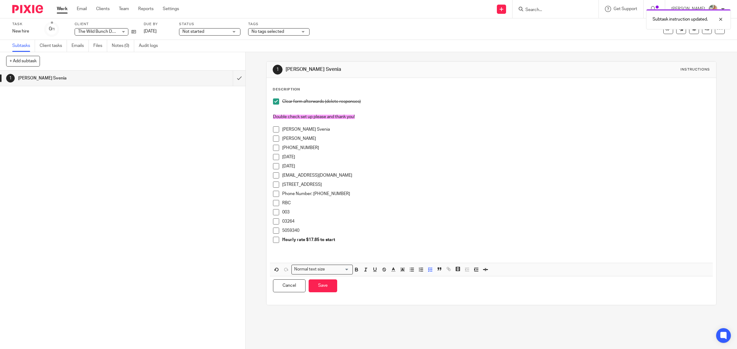
click at [290, 101] on p "Clear form afterwards (delete responses)" at bounding box center [496, 102] width 428 height 6
click at [336, 102] on p "Clear google form afterwards (delete responses)" at bounding box center [496, 102] width 428 height 6
click at [314, 282] on button "Save" at bounding box center [322, 286] width 29 height 13
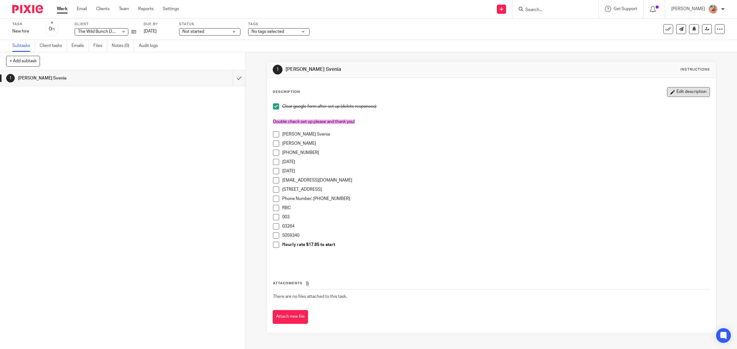
click at [673, 89] on button "Edit description" at bounding box center [688, 92] width 43 height 10
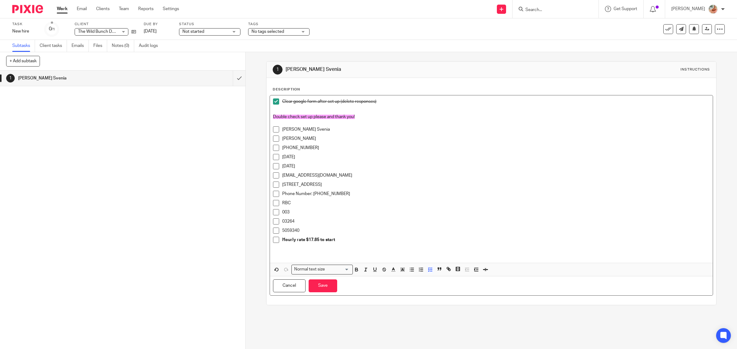
drag, startPoint x: 315, startPoint y: 156, endPoint x: 294, endPoint y: 155, distance: 20.6
click at [292, 156] on p "Apr 18, 1996" at bounding box center [496, 157] width 428 height 6
drag, startPoint x: 308, startPoint y: 147, endPoint x: 268, endPoint y: 149, distance: 40.3
click at [270, 149] on div "Clear google form after set up (delete responses) Double check set up please an…" at bounding box center [491, 179] width 443 height 168
click at [326, 287] on button "Save" at bounding box center [322, 286] width 29 height 13
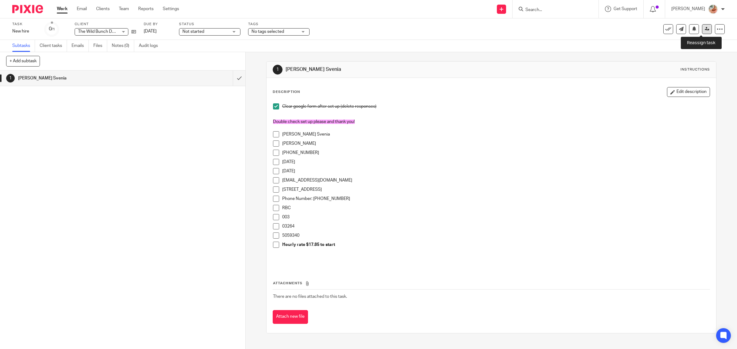
click at [702, 31] on link at bounding box center [707, 29] width 10 height 10
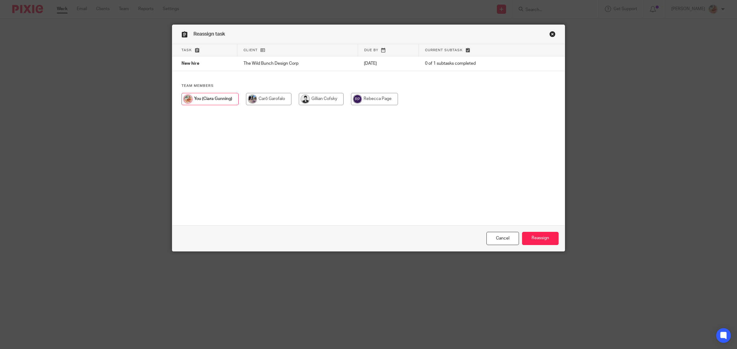
click at [334, 104] on input "radio" at bounding box center [321, 99] width 45 height 12
radio input "true"
click at [544, 239] on input "Reassign" at bounding box center [540, 238] width 37 height 13
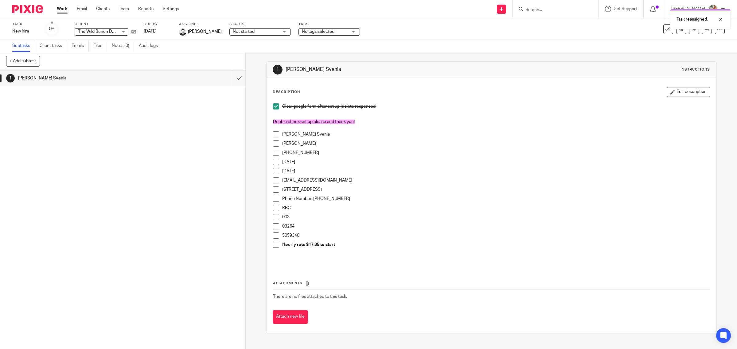
click at [62, 8] on link "Work" at bounding box center [62, 9] width 11 height 6
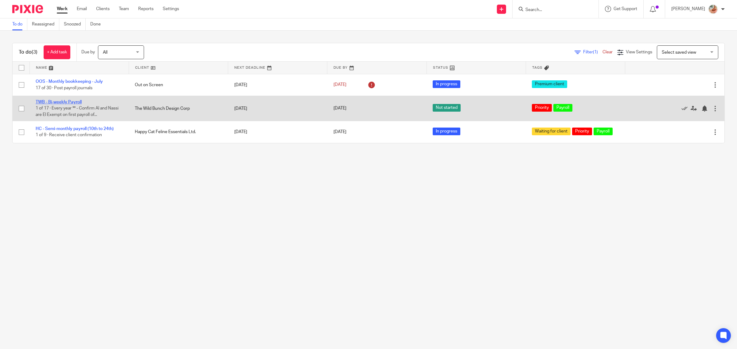
click at [73, 102] on link "TWB - Bi-weekly Payroll" at bounding box center [59, 102] width 46 height 4
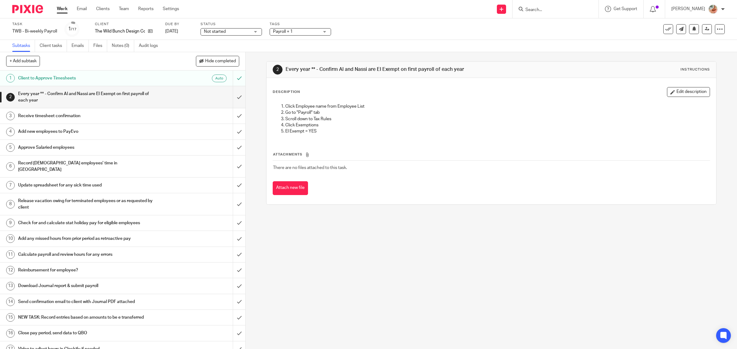
click at [120, 8] on link "Team" at bounding box center [124, 9] width 10 height 6
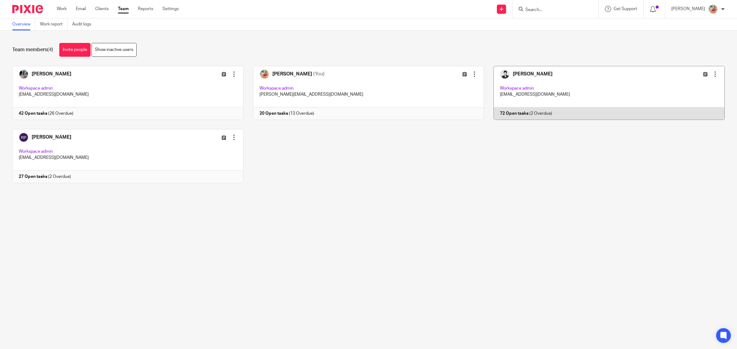
click at [574, 91] on link at bounding box center [604, 93] width 241 height 54
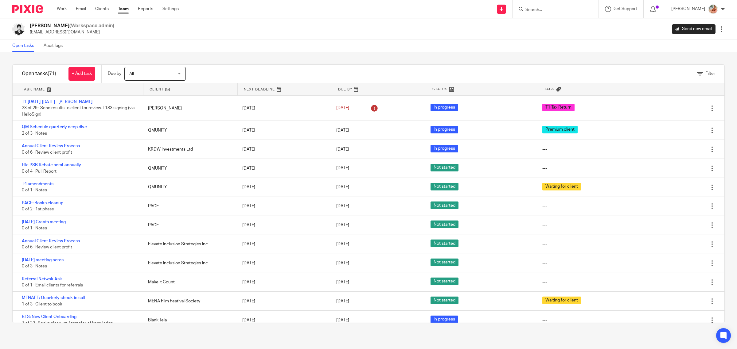
click at [150, 77] on span "All" at bounding box center [151, 73] width 45 height 13
click at [270, 41] on div "Open tasks Audit logs" at bounding box center [368, 46] width 737 height 12
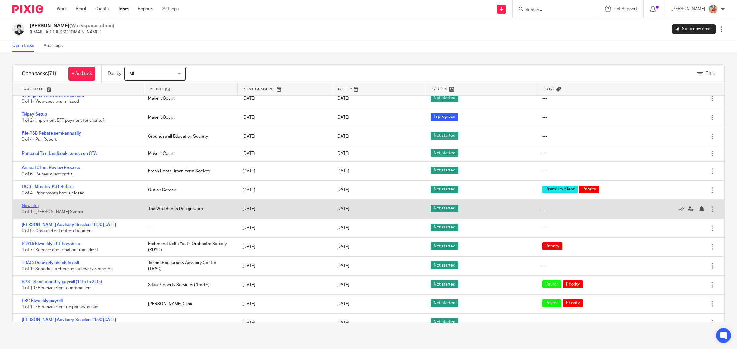
click at [36, 204] on link "New hire" at bounding box center [30, 206] width 17 height 4
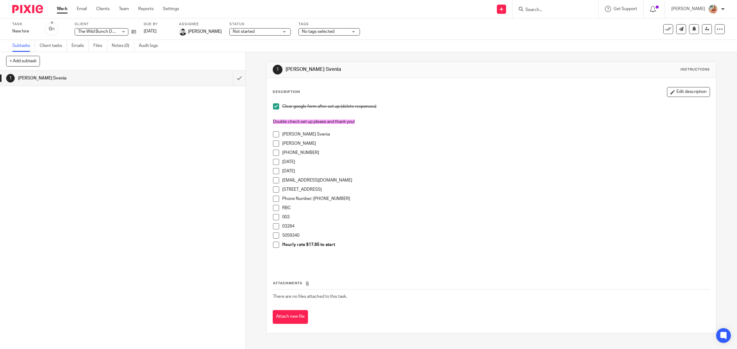
click at [669, 94] on button "Edit description" at bounding box center [688, 92] width 43 height 10
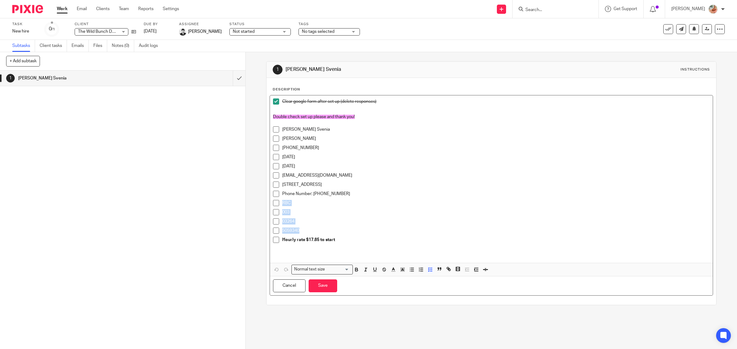
drag, startPoint x: 298, startPoint y: 232, endPoint x: 278, endPoint y: 207, distance: 31.3
click at [278, 207] on ul "Cheuk Wing Svenia Chung 966-173-221 Apr 18, 1996 Aug 26, 2025 wingchungg@gmail.…" at bounding box center [491, 186] width 437 height 120
click at [381, 269] on icon "button" at bounding box center [384, 270] width 6 height 6
click at [295, 214] on p "003" at bounding box center [496, 212] width 428 height 6
click at [296, 204] on p "RBC" at bounding box center [496, 203] width 428 height 6
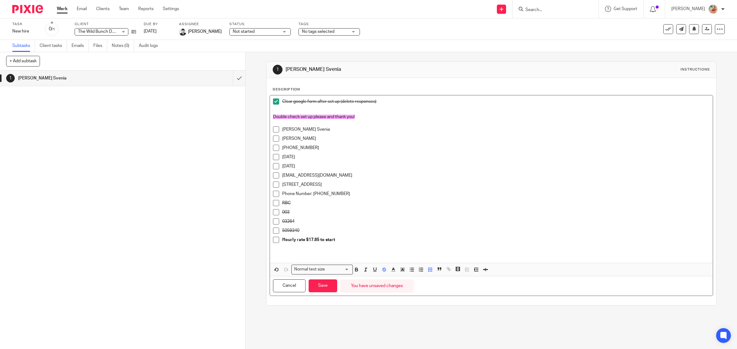
click at [273, 205] on span at bounding box center [276, 203] width 6 height 6
click at [273, 211] on span at bounding box center [276, 212] width 6 height 6
click at [273, 222] on span at bounding box center [276, 222] width 6 height 6
click at [273, 230] on span at bounding box center [276, 231] width 6 height 6
click at [303, 206] on p "RBC" at bounding box center [496, 203] width 428 height 6
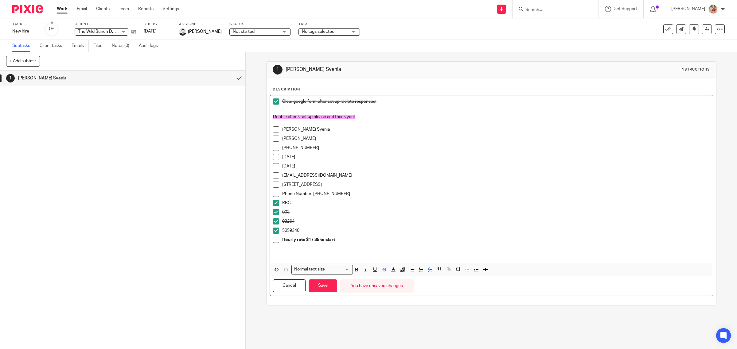
click at [341, 192] on p "Phone Number: 4372992144" at bounding box center [496, 194] width 428 height 6
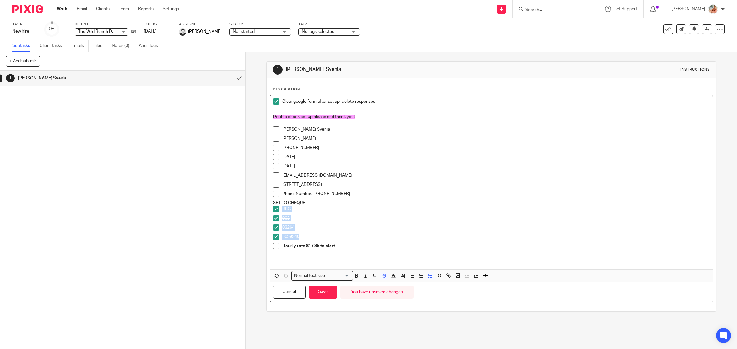
drag, startPoint x: 263, startPoint y: 229, endPoint x: 263, endPoint y: 213, distance: 16.0
click at [263, 213] on div "1 Cheuk Wing Svenia Instructions Description Clear google form after set up (de…" at bounding box center [491, 200] width 491 height 297
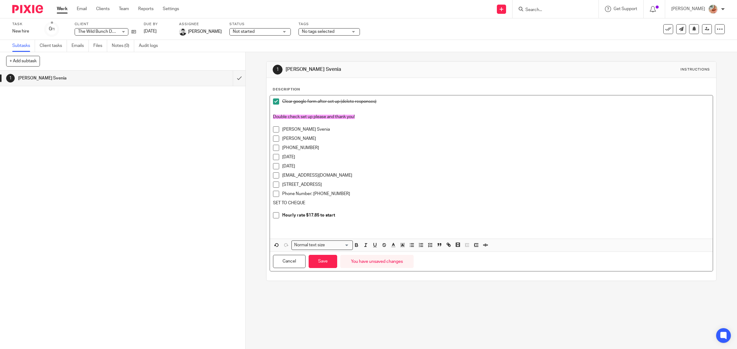
drag, startPoint x: 310, startPoint y: 203, endPoint x: 262, endPoint y: 203, distance: 47.6
click at [262, 203] on div "1 Cheuk Wing Svenia Instructions Description Clear google form after set up (de…" at bounding box center [491, 200] width 491 height 297
click at [354, 246] on icon "button" at bounding box center [357, 245] width 6 height 6
click at [344, 225] on p at bounding box center [491, 225] width 437 height 6
drag, startPoint x: 301, startPoint y: 202, endPoint x: 270, endPoint y: 202, distance: 31.0
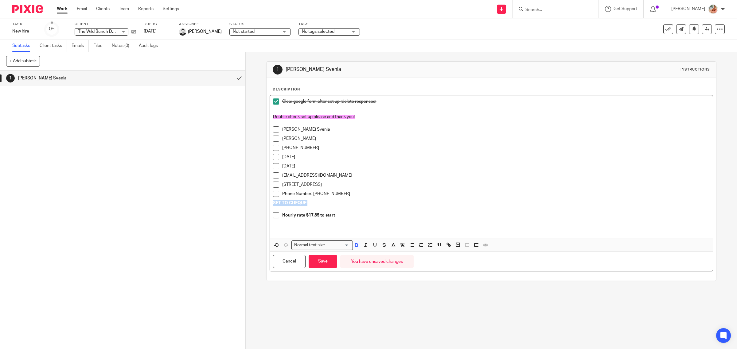
click at [270, 202] on div "Clear google form after set up (delete responses) Double check set up please an…" at bounding box center [491, 166] width 443 height 143
click at [402, 246] on icon "button" at bounding box center [403, 245] width 6 height 6
click at [444, 253] on li "color:#FDA1FF" at bounding box center [444, 253] width 5 height 5
click at [314, 260] on button "Save" at bounding box center [322, 261] width 29 height 13
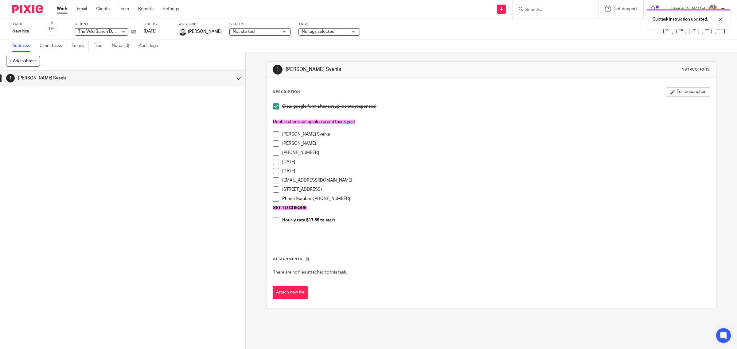
click at [387, 200] on p "Phone Number: 4372992144" at bounding box center [496, 199] width 428 height 6
click at [60, 10] on link "Work" at bounding box center [62, 9] width 11 height 6
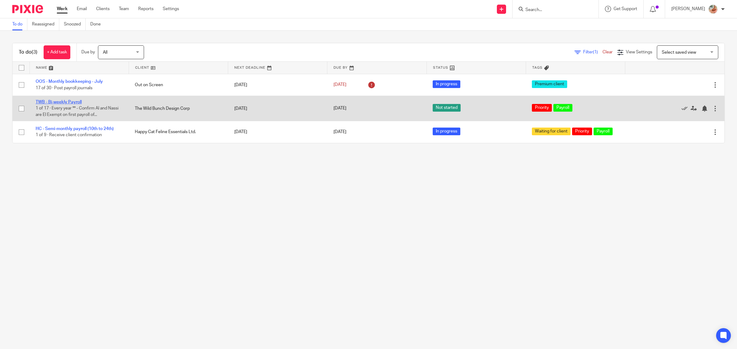
click at [67, 103] on link "TWB - Bi-weekly Payroll" at bounding box center [59, 102] width 46 height 4
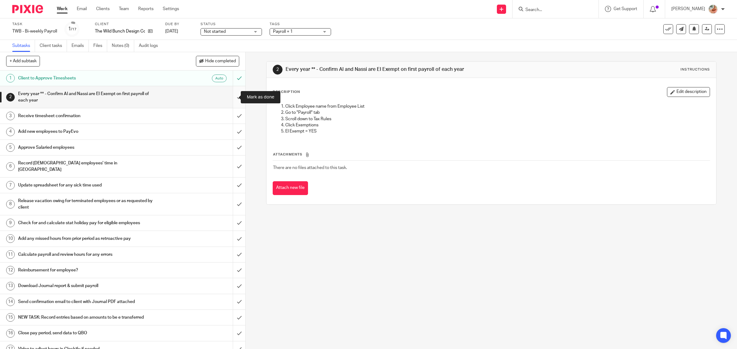
click at [230, 100] on input "submit" at bounding box center [122, 97] width 245 height 22
click at [230, 113] on input "submit" at bounding box center [122, 115] width 245 height 15
click at [232, 130] on input "submit" at bounding box center [122, 131] width 245 height 15
click at [232, 143] on input "submit" at bounding box center [122, 147] width 245 height 15
click at [231, 163] on input "submit" at bounding box center [122, 167] width 245 height 22
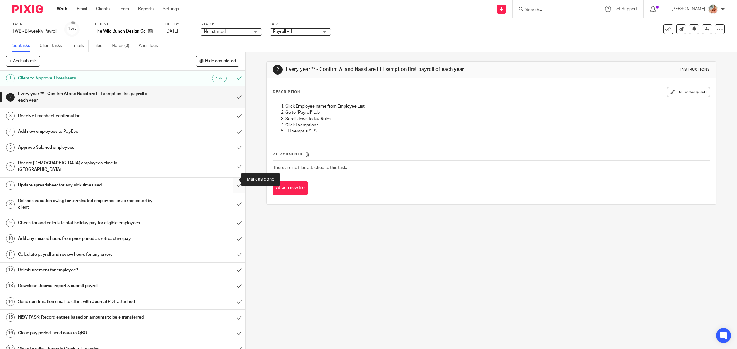
click at [228, 180] on input "submit" at bounding box center [122, 185] width 245 height 15
click at [233, 197] on input "submit" at bounding box center [122, 204] width 245 height 22
click at [228, 215] on input "submit" at bounding box center [122, 222] width 245 height 15
click at [231, 231] on input "submit" at bounding box center [122, 238] width 245 height 15
click at [233, 248] on input "submit" at bounding box center [122, 254] width 245 height 15
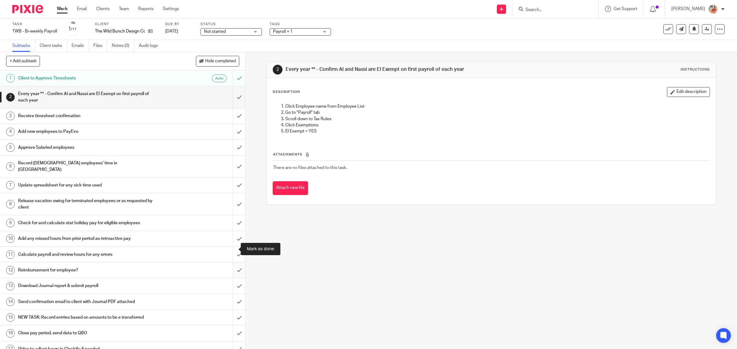
click at [231, 263] on input "submit" at bounding box center [122, 270] width 245 height 15
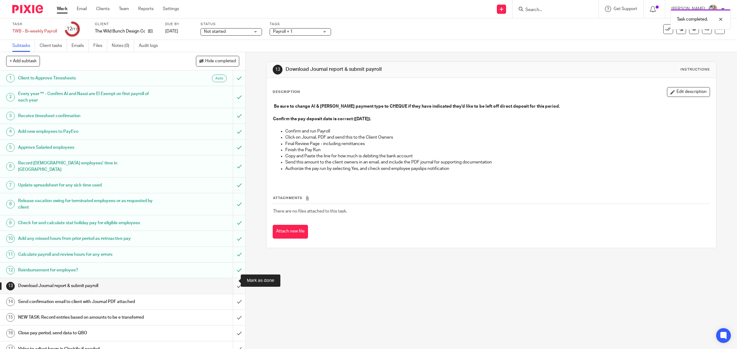
click at [233, 281] on input "submit" at bounding box center [122, 285] width 245 height 15
click at [229, 295] on input "submit" at bounding box center [122, 301] width 245 height 15
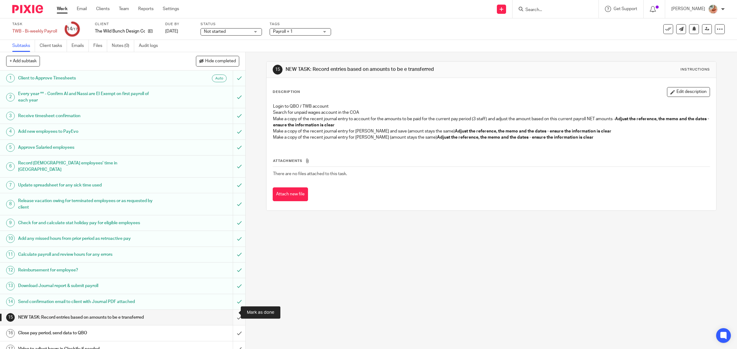
click at [232, 314] on input "submit" at bounding box center [122, 317] width 245 height 15
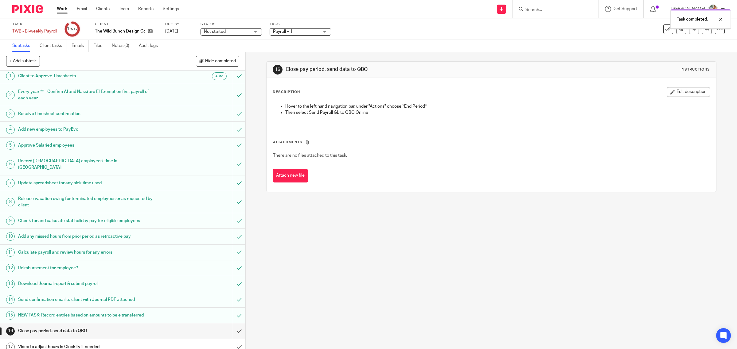
scroll to position [3, 0]
click at [224, 294] on link "14 Send confirmation email to client with Journal PDF attached" at bounding box center [116, 298] width 233 height 15
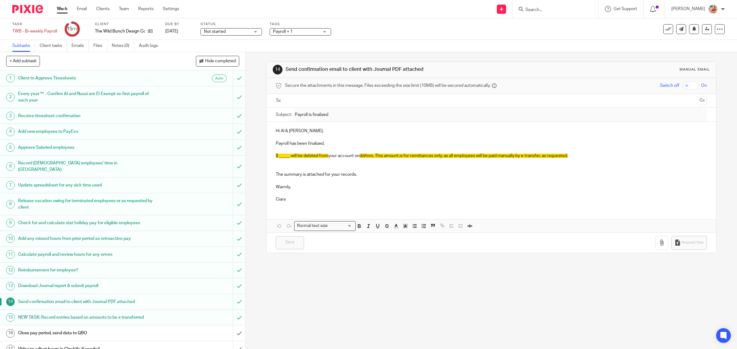
drag, startPoint x: 287, startPoint y: 97, endPoint x: 310, endPoint y: 105, distance: 24.0
click at [287, 97] on ul at bounding box center [491, 101] width 412 height 10
click at [308, 101] on input "text" at bounding box center [491, 100] width 408 height 7
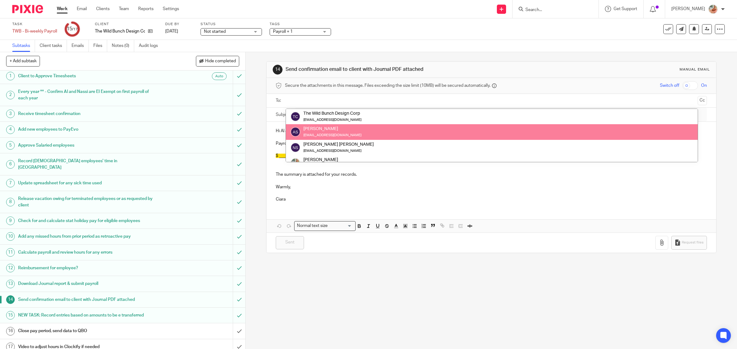
scroll to position [3, 0]
drag, startPoint x: 229, startPoint y: 293, endPoint x: 238, endPoint y: 296, distance: 9.5
click at [229, 293] on input "submit" at bounding box center [122, 298] width 245 height 15
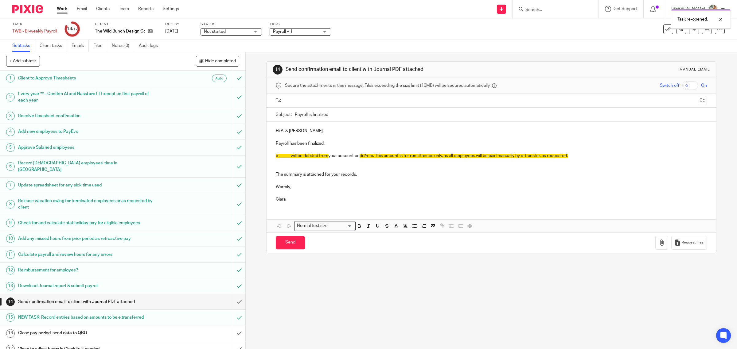
click at [312, 105] on ul at bounding box center [491, 101] width 412 height 10
click at [312, 100] on input "text" at bounding box center [491, 100] width 408 height 7
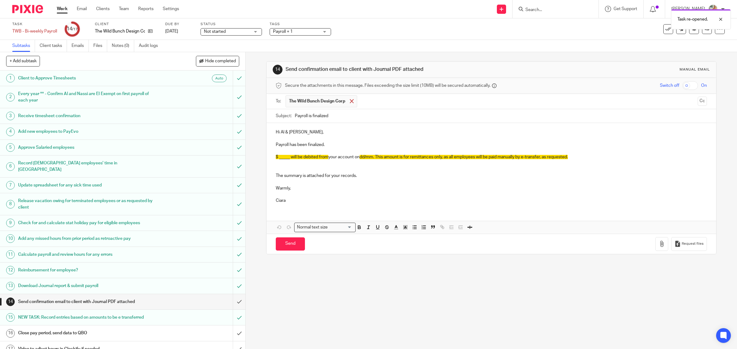
click at [352, 103] on div at bounding box center [351, 101] width 7 height 9
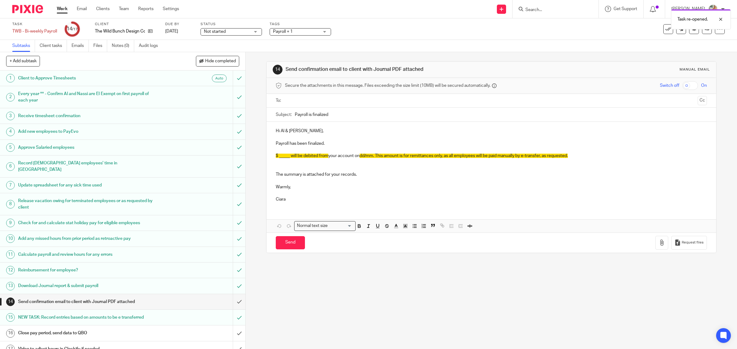
click at [327, 102] on input "text" at bounding box center [491, 100] width 408 height 7
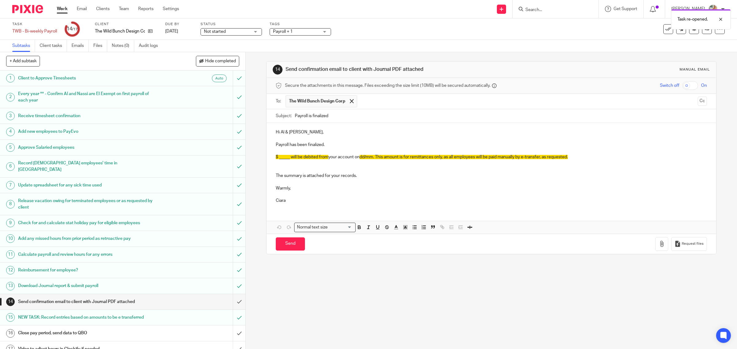
click at [364, 104] on input "text" at bounding box center [527, 101] width 335 height 12
drag, startPoint x: 276, startPoint y: 158, endPoint x: 288, endPoint y: 158, distance: 11.7
click at [288, 158] on span "$ _____ will be debited from" at bounding box center [302, 157] width 52 height 4
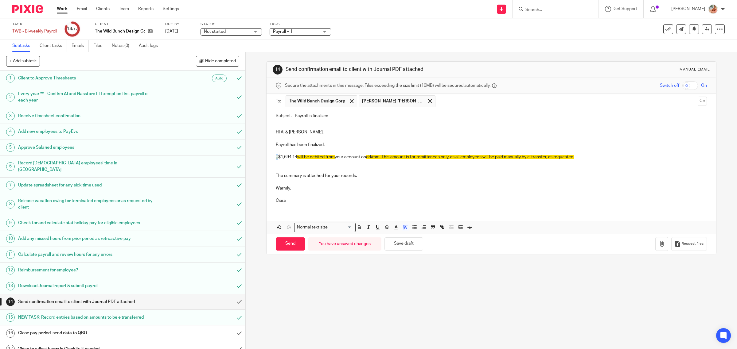
drag, startPoint x: 277, startPoint y: 159, endPoint x: 262, endPoint y: 158, distance: 14.7
click at [262, 158] on div "14 Send confirmation email to client with Journal PDF attached Manual email Sec…" at bounding box center [491, 200] width 491 height 297
drag, startPoint x: 359, startPoint y: 157, endPoint x: 377, endPoint y: 158, distance: 17.5
click at [377, 158] on p "$1,694.14 will be debited from your account on dd/mm. This amount is for remitt…" at bounding box center [491, 157] width 431 height 6
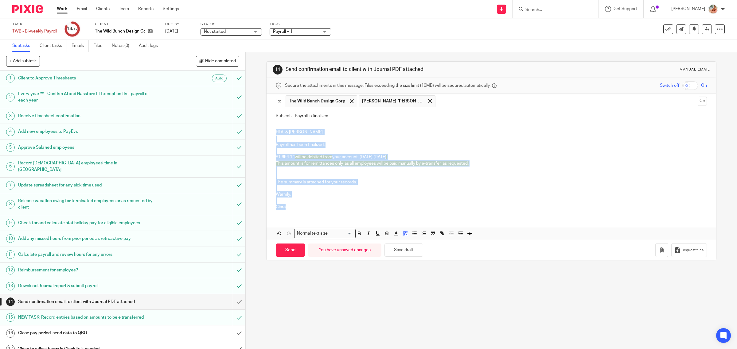
drag, startPoint x: 266, startPoint y: 174, endPoint x: 261, endPoint y: 135, distance: 39.0
click at [261, 135] on div "14 Send confirmation email to client with Journal PDF attached Manual email Sec…" at bounding box center [491, 200] width 491 height 297
drag, startPoint x: 401, startPoint y: 234, endPoint x: 413, endPoint y: 237, distance: 12.1
click at [402, 233] on icon "button" at bounding box center [405, 234] width 6 height 6
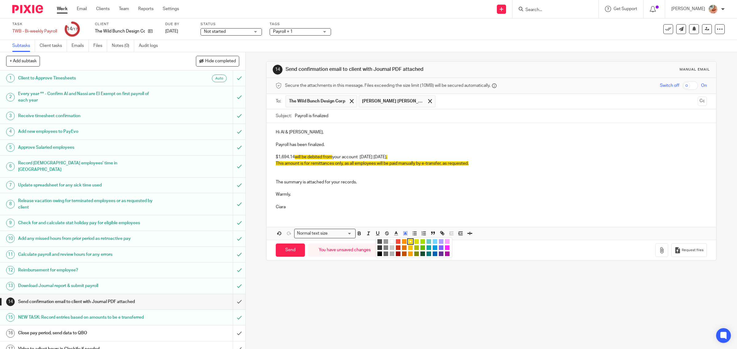
click at [389, 243] on li "color:#FFFFFF" at bounding box center [391, 241] width 5 height 5
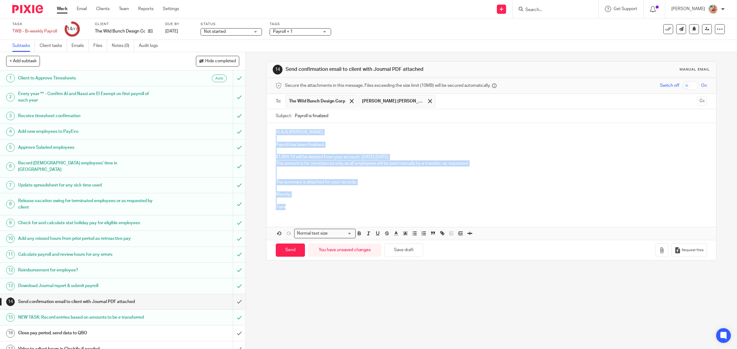
click at [386, 212] on div "Hi Al & Nassi, Payroll has been finalized. $1,694.14 will be debited from your …" at bounding box center [491, 168] width 450 height 91
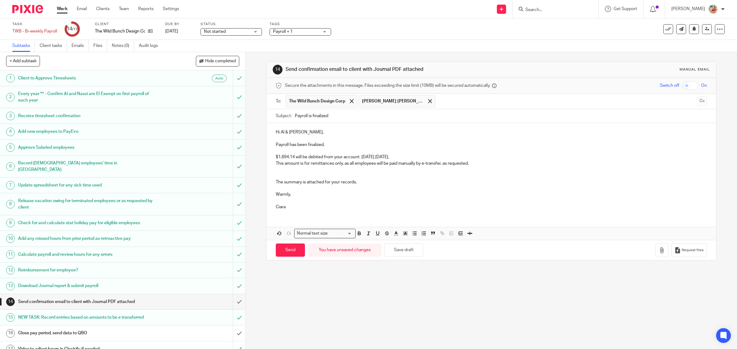
click at [374, 180] on p "The summary is attached for your records." at bounding box center [491, 182] width 431 height 6
click at [332, 110] on input "Payroll is finalized" at bounding box center [501, 116] width 412 height 14
drag, startPoint x: 328, startPoint y: 115, endPoint x: 338, endPoint y: 122, distance: 12.4
click at [328, 115] on input "Payroll is finalized 11th Aug to 24th Aug 2025" at bounding box center [501, 116] width 412 height 14
type input "Payroll is finalized : 11th Aug to 24th Aug 2025"
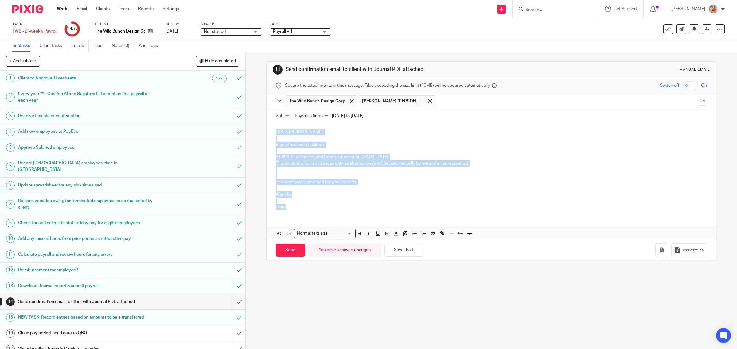
drag, startPoint x: 288, startPoint y: 209, endPoint x: 262, endPoint y: 124, distance: 88.3
click at [262, 124] on div "14 Send confirmation email to client with Journal PDF attached Manual email Sec…" at bounding box center [491, 200] width 491 height 297
click at [286, 170] on p at bounding box center [491, 170] width 431 height 6
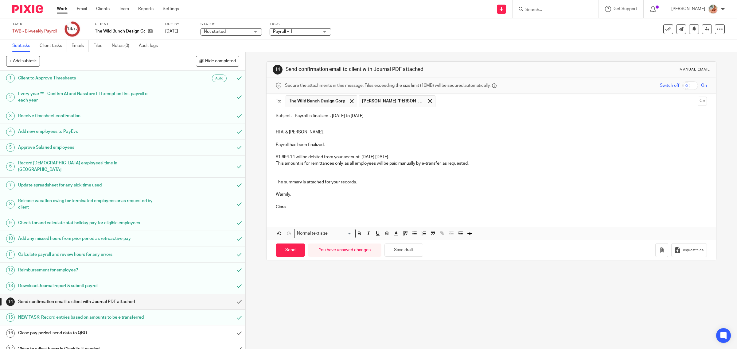
click at [283, 176] on p at bounding box center [491, 176] width 431 height 6
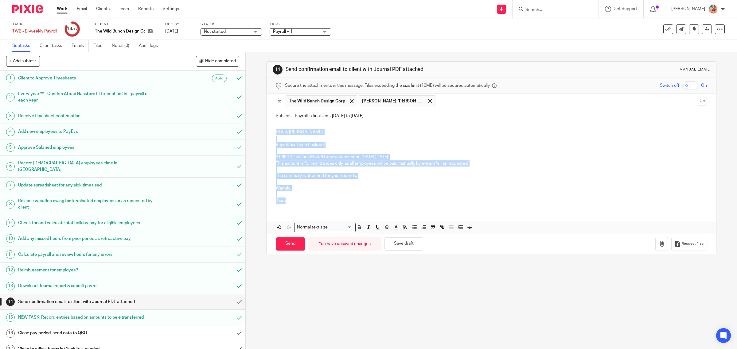
drag, startPoint x: 283, startPoint y: 205, endPoint x: 260, endPoint y: 120, distance: 87.9
click at [260, 120] on div "14 Send confirmation email to client with Journal PDF attached Manual email Sec…" at bounding box center [491, 200] width 491 height 297
copy div "Hi Al & Nassi, Payroll has been finalized. $1,694.14 will be debited from your …"
click at [350, 182] on p at bounding box center [491, 182] width 431 height 6
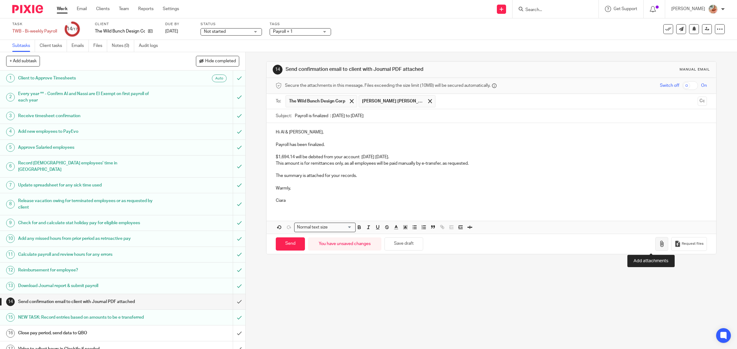
click at [655, 242] on button "button" at bounding box center [661, 244] width 13 height 14
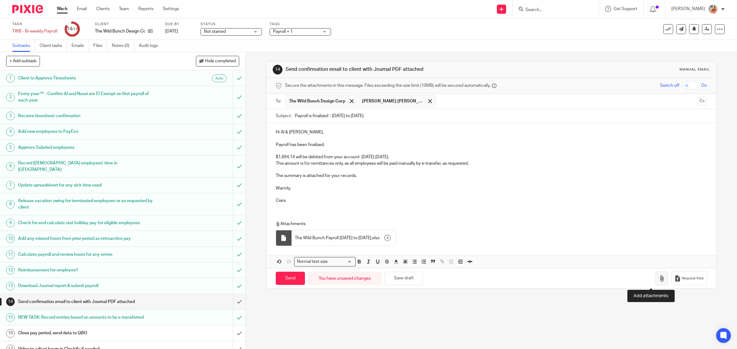
click at [658, 279] on icon "button" at bounding box center [661, 279] width 6 height 6
click at [284, 280] on input "Send" at bounding box center [290, 278] width 29 height 13
type input "Sent"
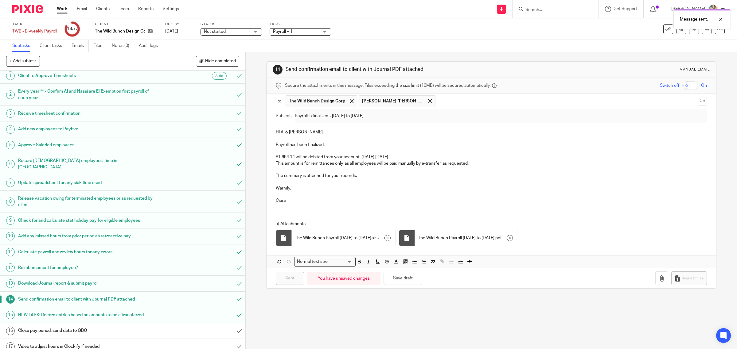
scroll to position [3, 0]
click at [229, 324] on input "submit" at bounding box center [122, 330] width 245 height 15
click at [229, 339] on input "submit" at bounding box center [122, 346] width 245 height 15
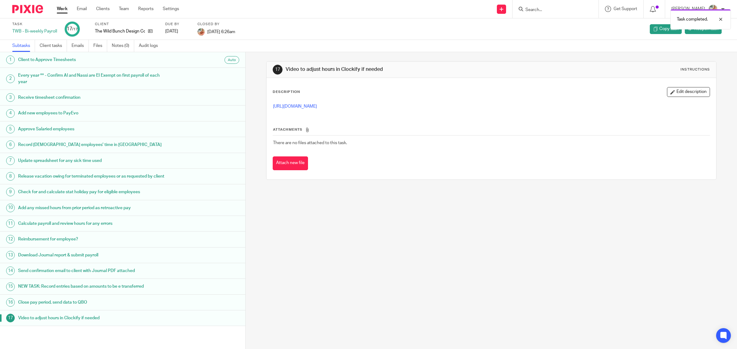
click at [61, 7] on link "Work" at bounding box center [62, 9] width 11 height 6
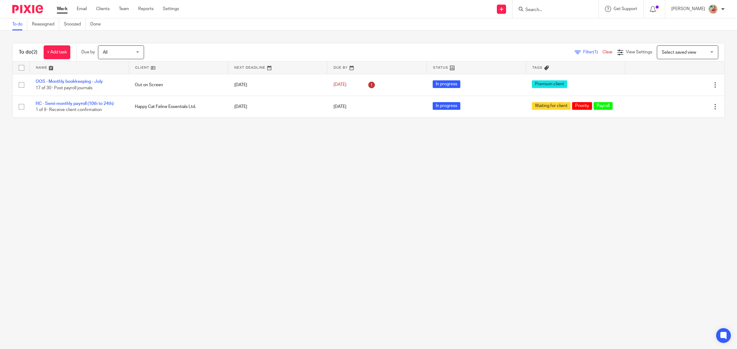
drag, startPoint x: 73, startPoint y: 25, endPoint x: 143, endPoint y: 65, distance: 80.4
click at [73, 25] on link "Snoozed" at bounding box center [75, 24] width 22 height 12
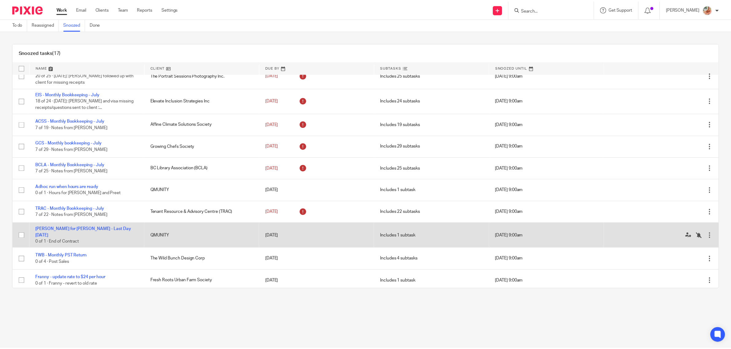
scroll to position [153, 0]
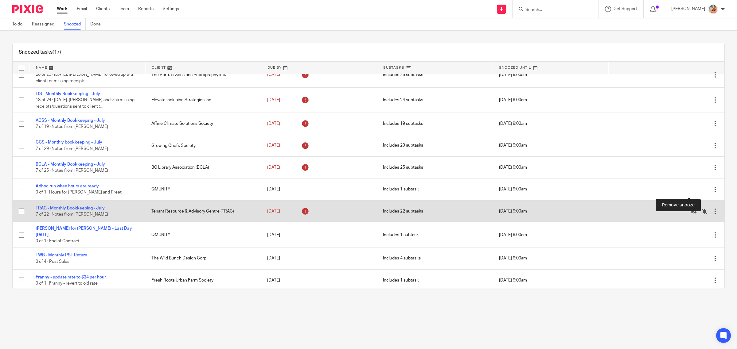
drag, startPoint x: 689, startPoint y: 194, endPoint x: 556, endPoint y: 206, distance: 133.5
click at [701, 193] on icon at bounding box center [704, 190] width 6 height 6
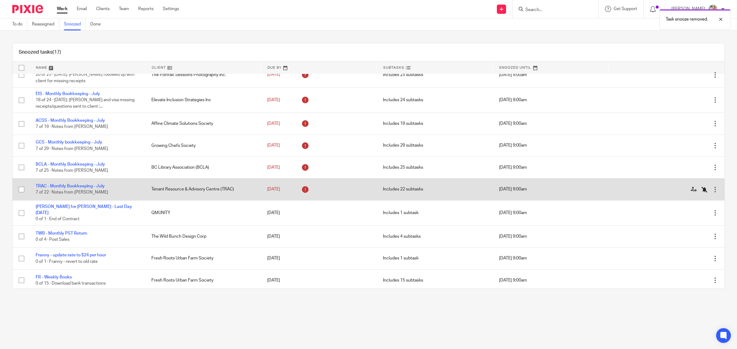
click at [701, 193] on icon at bounding box center [704, 190] width 6 height 6
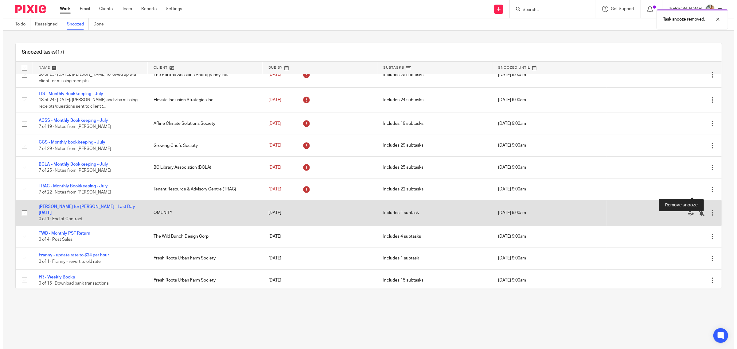
scroll to position [134, 0]
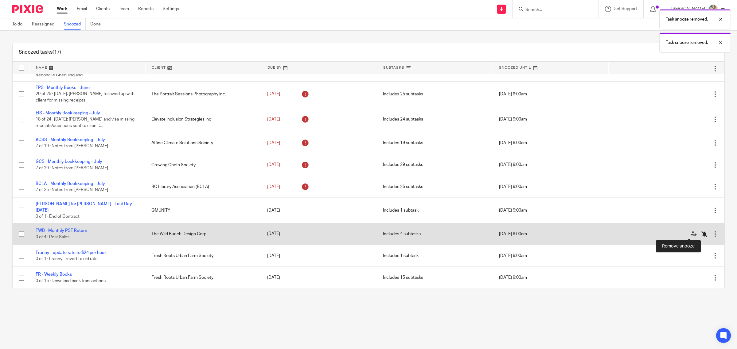
click at [701, 234] on icon at bounding box center [704, 234] width 6 height 6
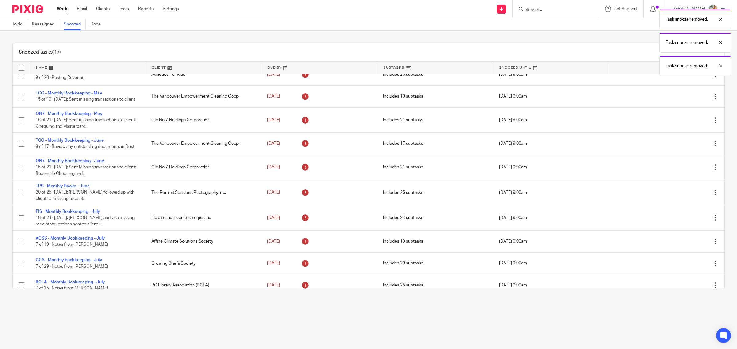
scroll to position [0, 0]
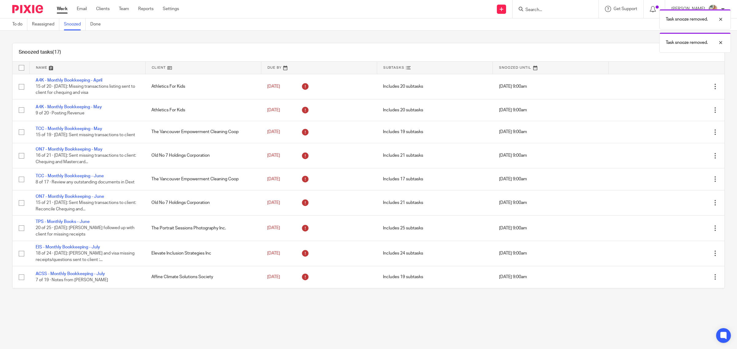
click at [498, 68] on link at bounding box center [550, 68] width 115 height 12
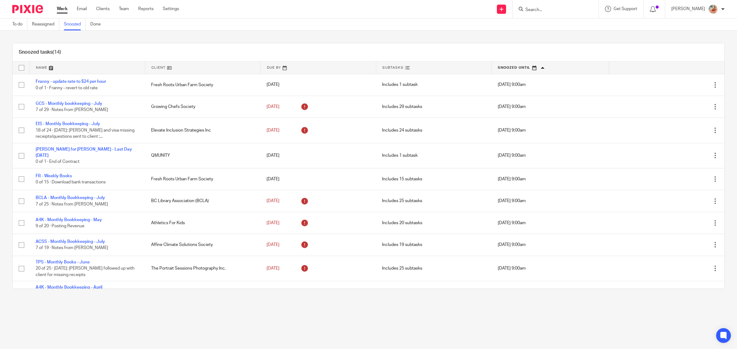
click at [505, 68] on link at bounding box center [549, 68] width 117 height 12
click at [66, 7] on link "Work" at bounding box center [62, 9] width 11 height 6
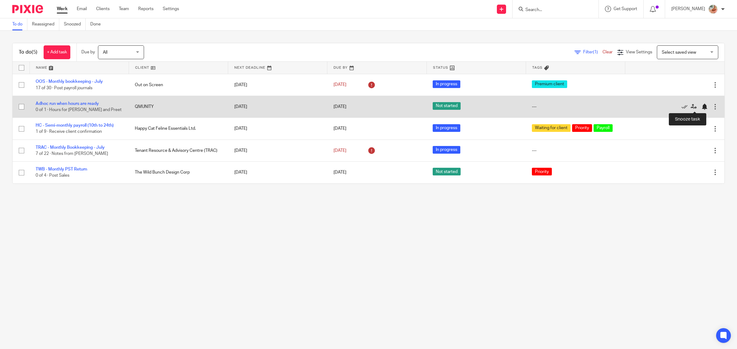
click at [701, 107] on div at bounding box center [704, 107] width 6 height 6
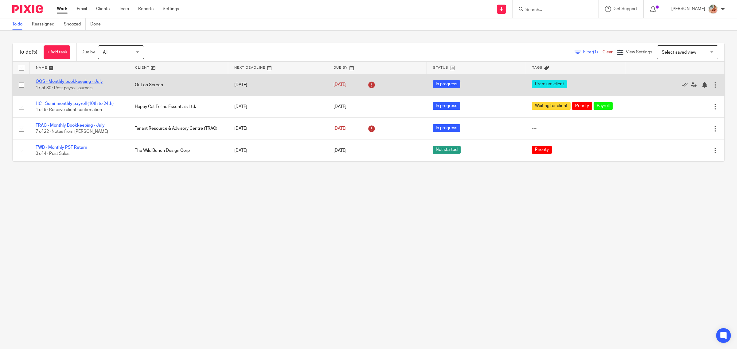
click at [68, 81] on link "OOS - Monthly bookkeeping - July" at bounding box center [69, 81] width 67 height 4
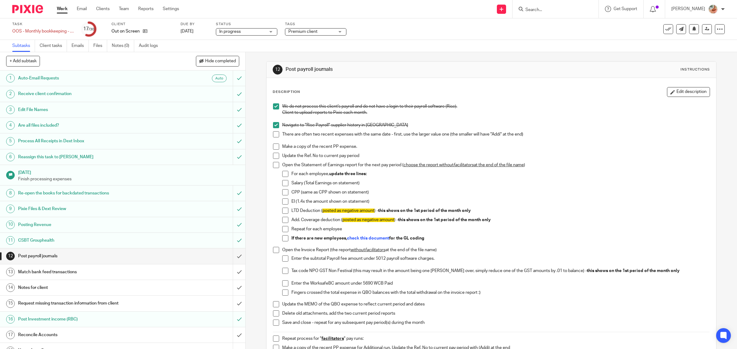
click at [59, 6] on link "Work" at bounding box center [62, 9] width 11 height 6
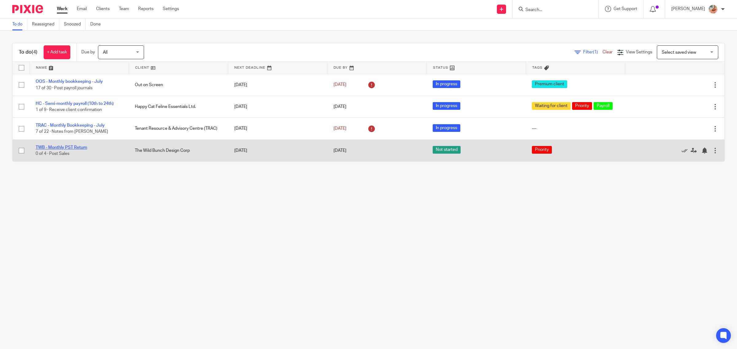
click at [58, 147] on link "TWB - Monthly PST Return" at bounding box center [62, 147] width 52 height 4
